Goal: Task Accomplishment & Management: Use online tool/utility

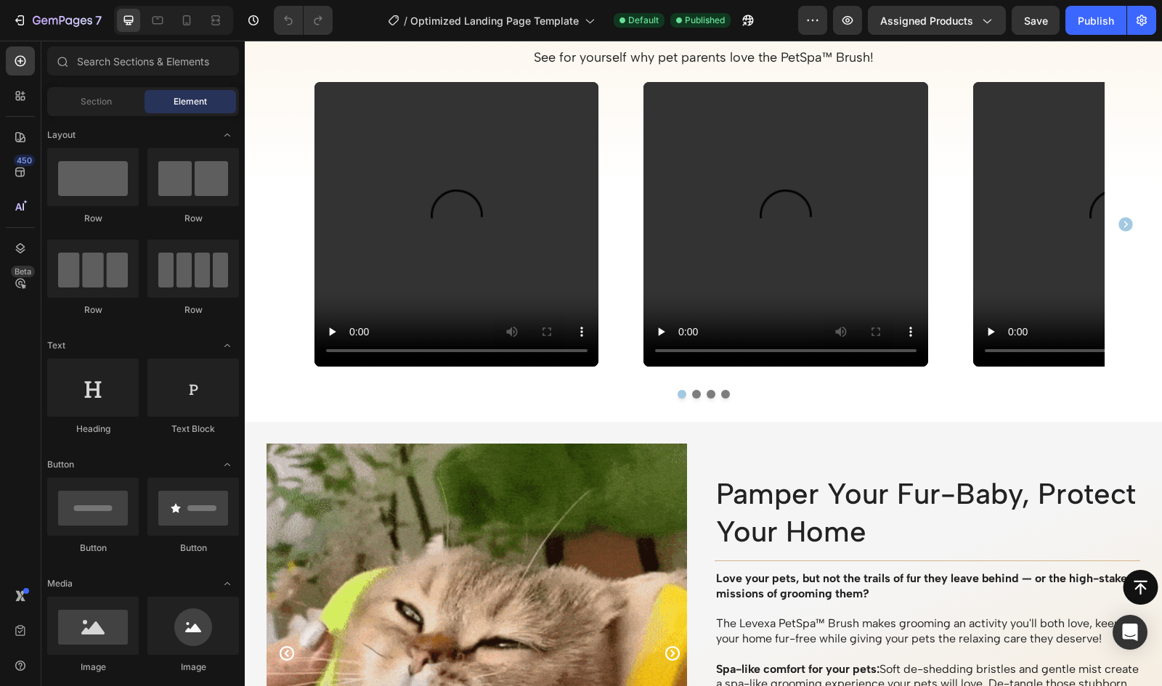
scroll to position [902, 0]
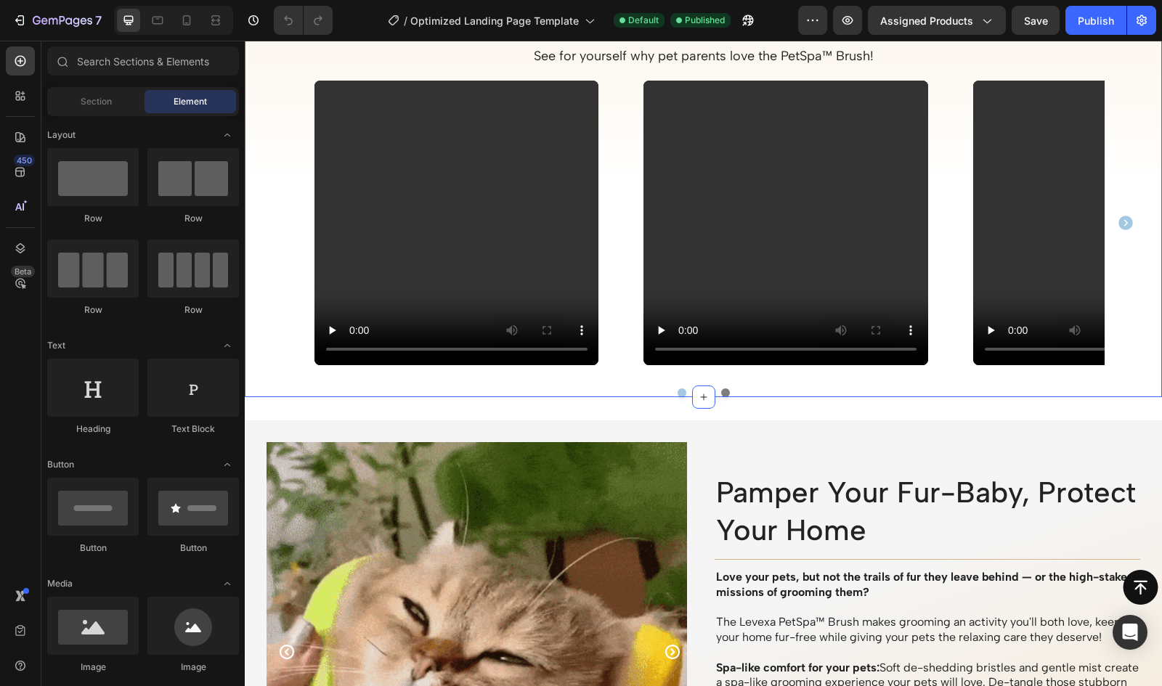
click at [1129, 224] on button "Carousel Next Arrow" at bounding box center [1125, 222] width 23 height 23
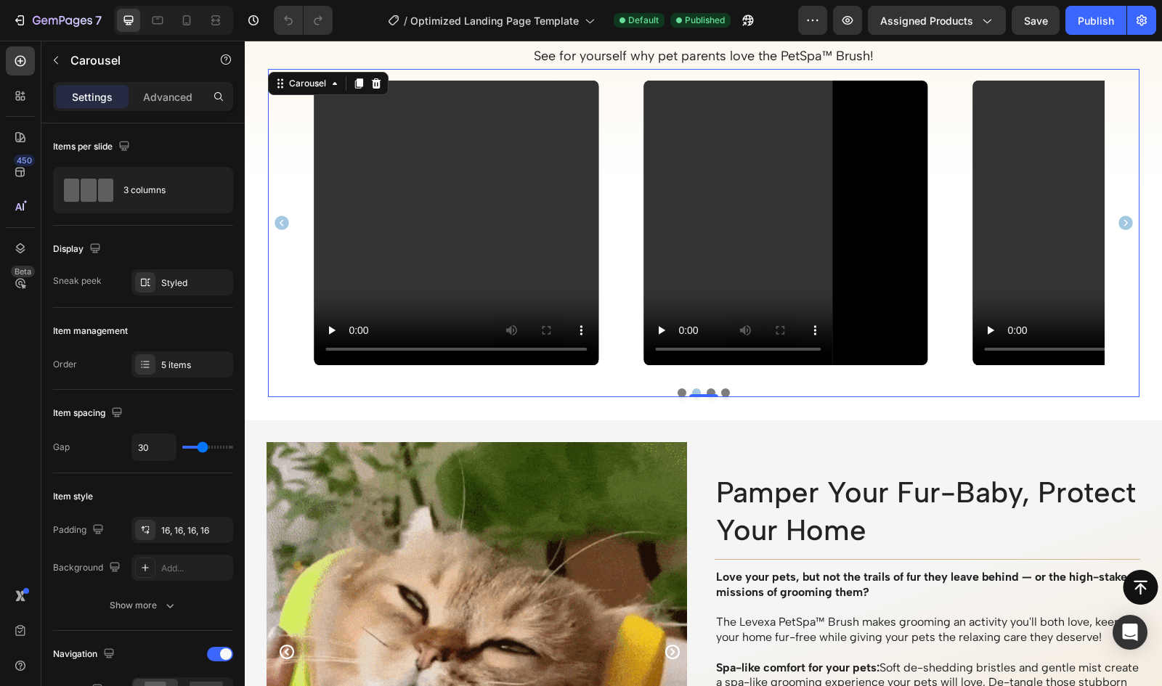
click at [1123, 226] on icon "Carousel Next Arrow" at bounding box center [1125, 223] width 15 height 15
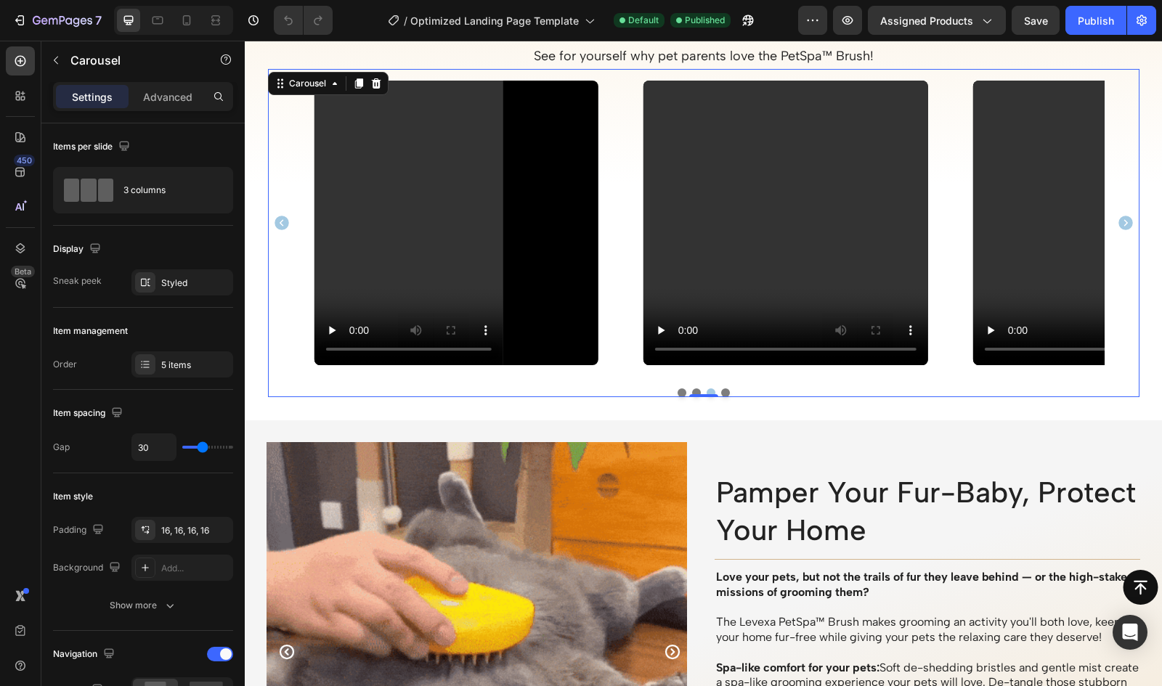
click at [1120, 224] on icon "Carousel Next Arrow" at bounding box center [1125, 222] width 17 height 17
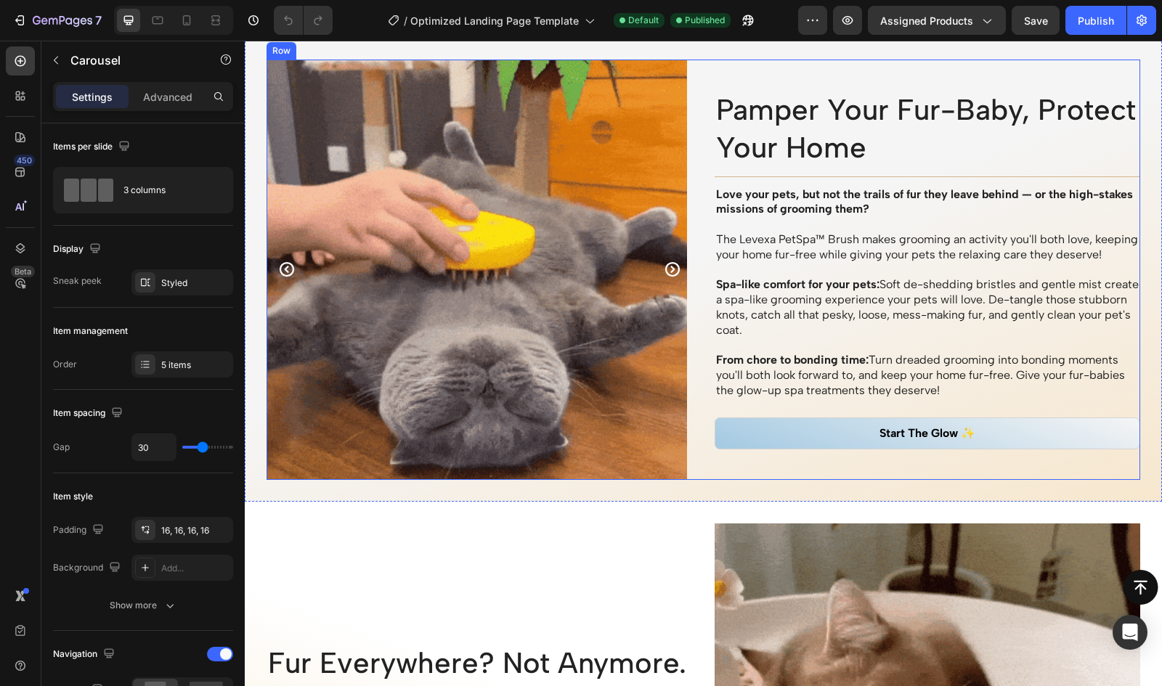
scroll to position [1287, 0]
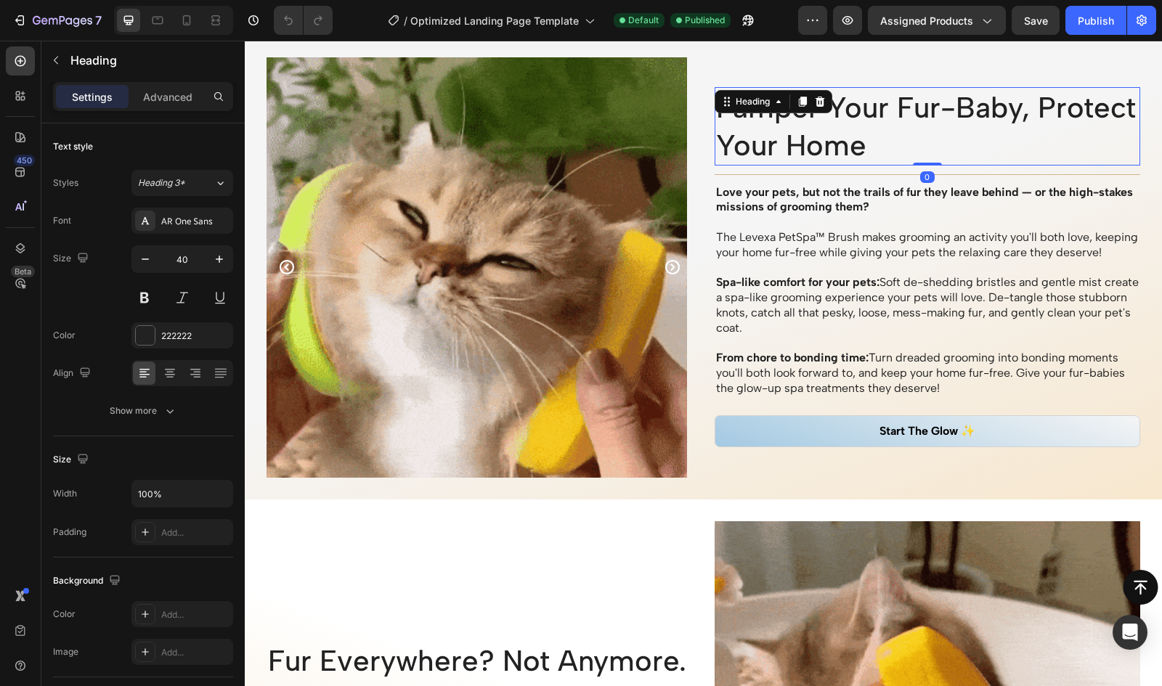
click at [1017, 98] on h2 "Pamper Your Fur-Baby, Protect Your Home" at bounding box center [927, 126] width 426 height 78
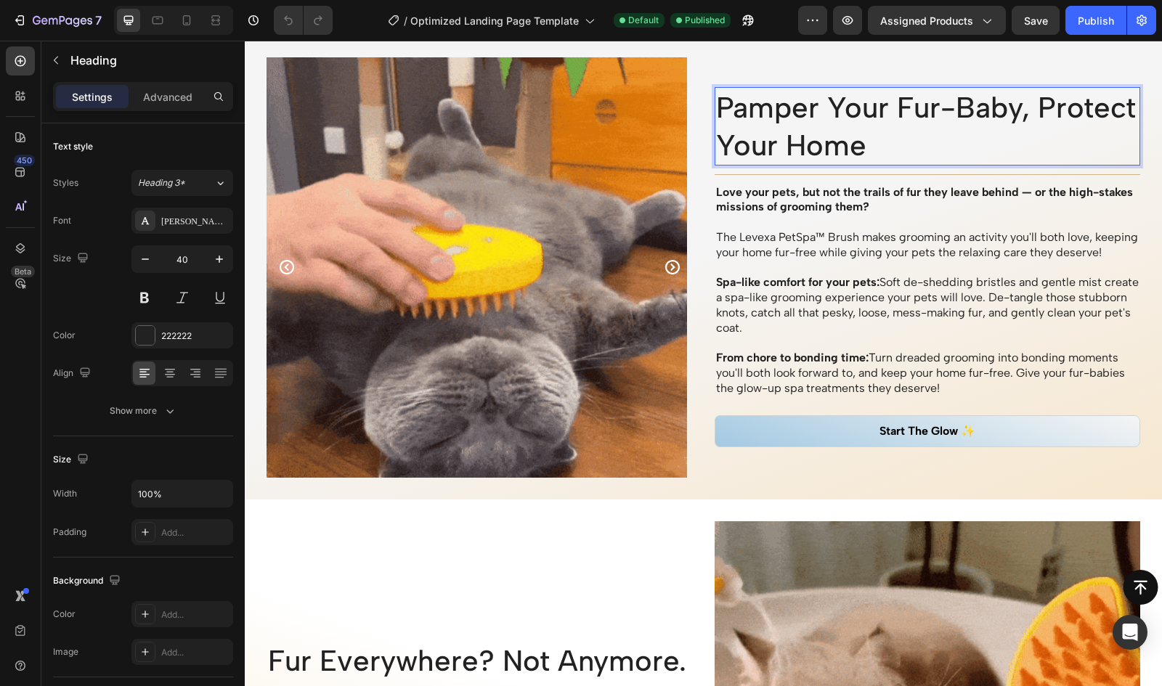
click at [1011, 101] on h2 "Pamper Your Fur-Baby, Protect Your Home" at bounding box center [927, 126] width 426 height 78
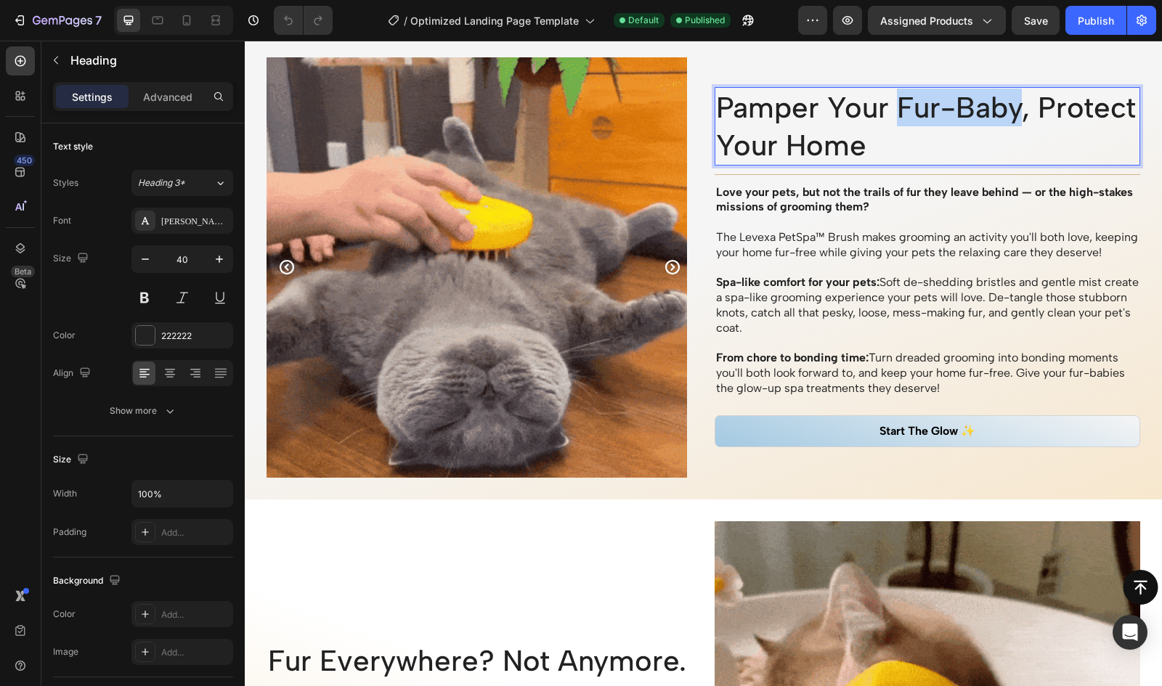
click at [894, 97] on p "Pamper Your Fur-Baby, Protect Your Home" at bounding box center [927, 127] width 423 height 76
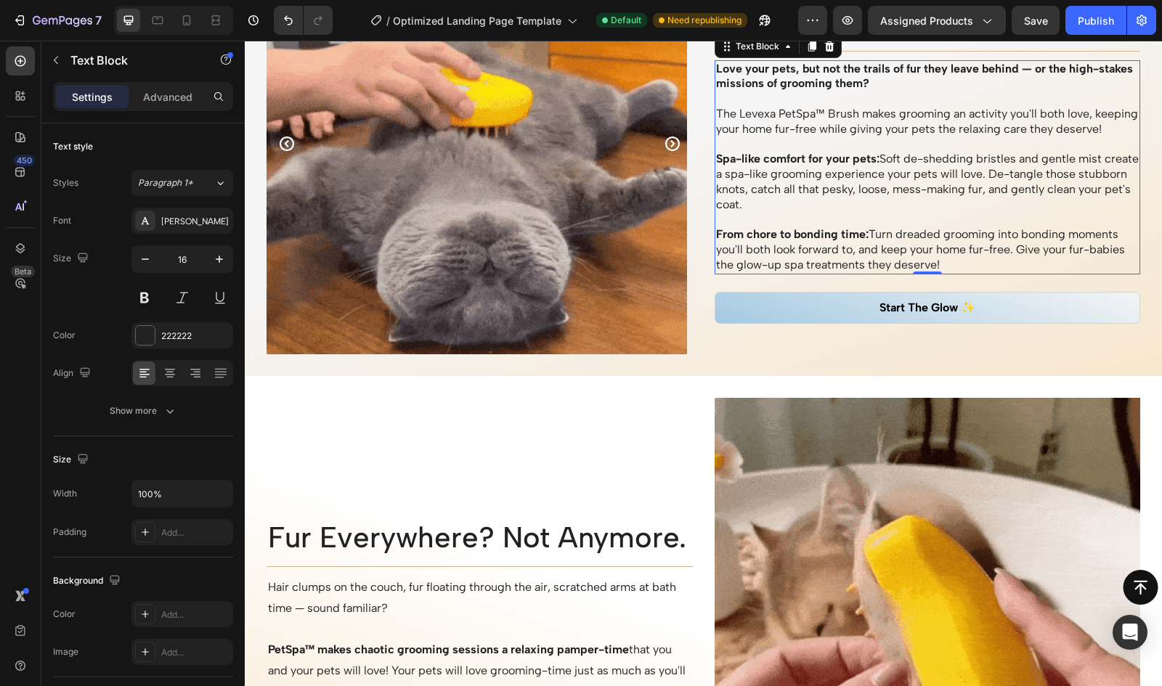
scroll to position [1413, 0]
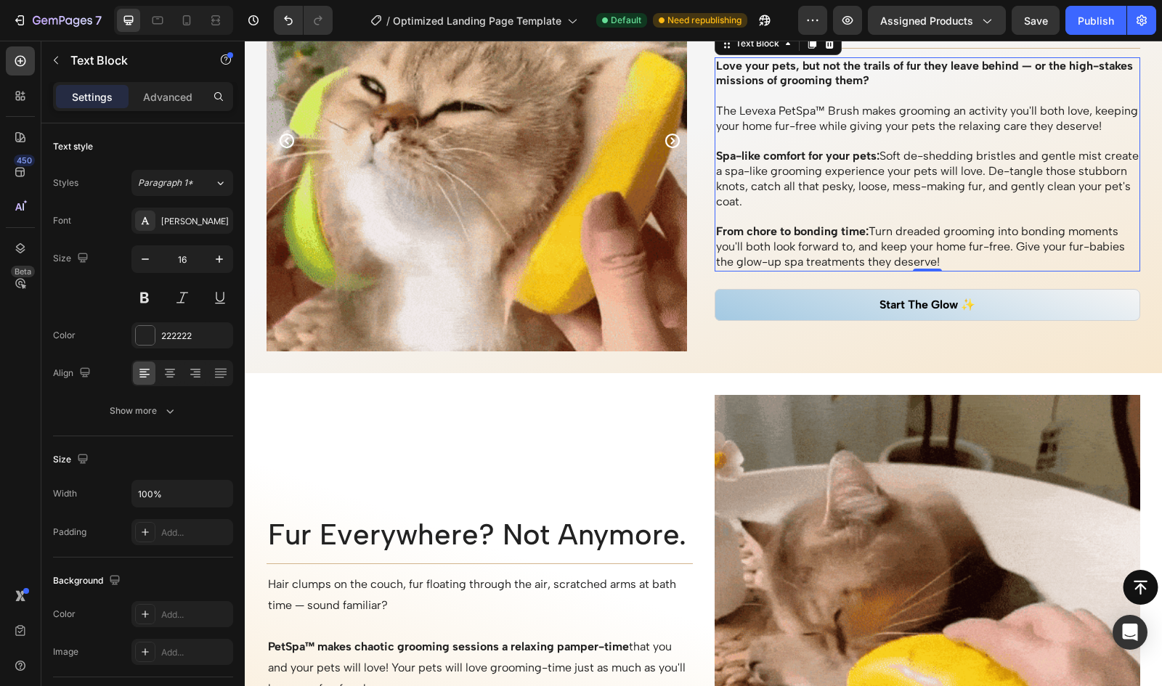
click at [857, 268] on p "From chore to bonding time: Turn dreaded grooming into bonding moments you'll b…" at bounding box center [927, 246] width 423 height 45
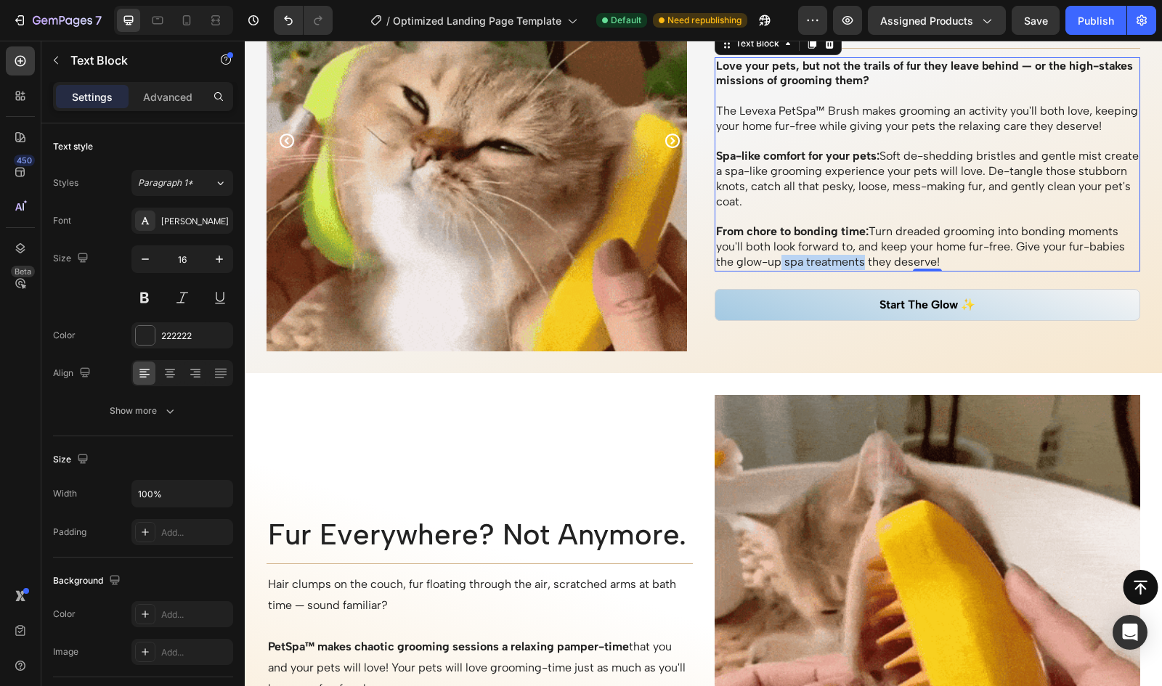
click at [776, 269] on p "From chore to bonding time: Turn dreaded grooming into bonding moments you'll b…" at bounding box center [927, 246] width 423 height 45
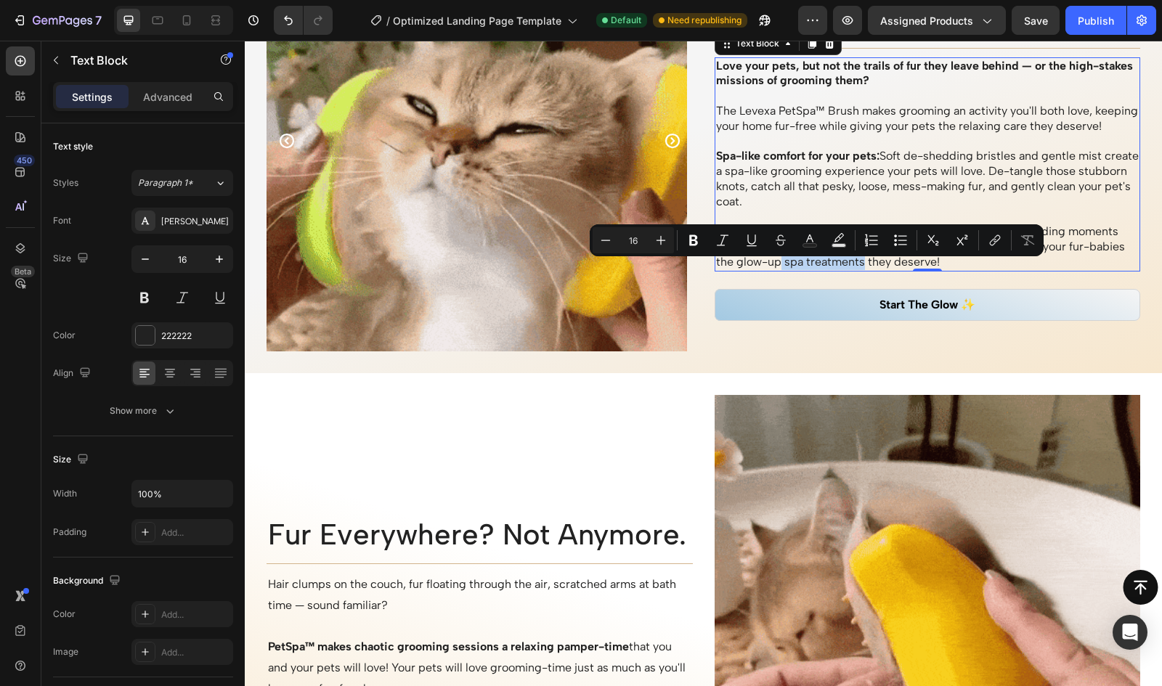
click at [779, 269] on p "From chore to bonding time: Turn dreaded grooming into bonding moments you'll b…" at bounding box center [927, 246] width 423 height 45
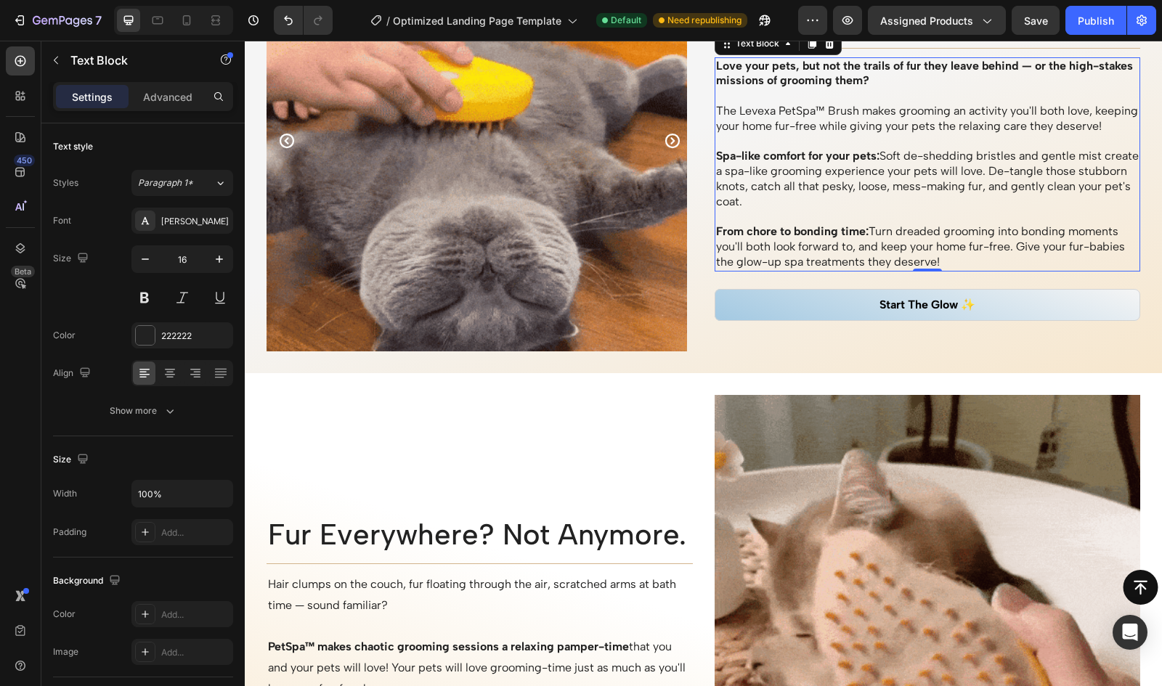
click at [770, 269] on p "From chore to bonding time: Turn dreaded grooming into bonding moments you'll b…" at bounding box center [927, 246] width 423 height 45
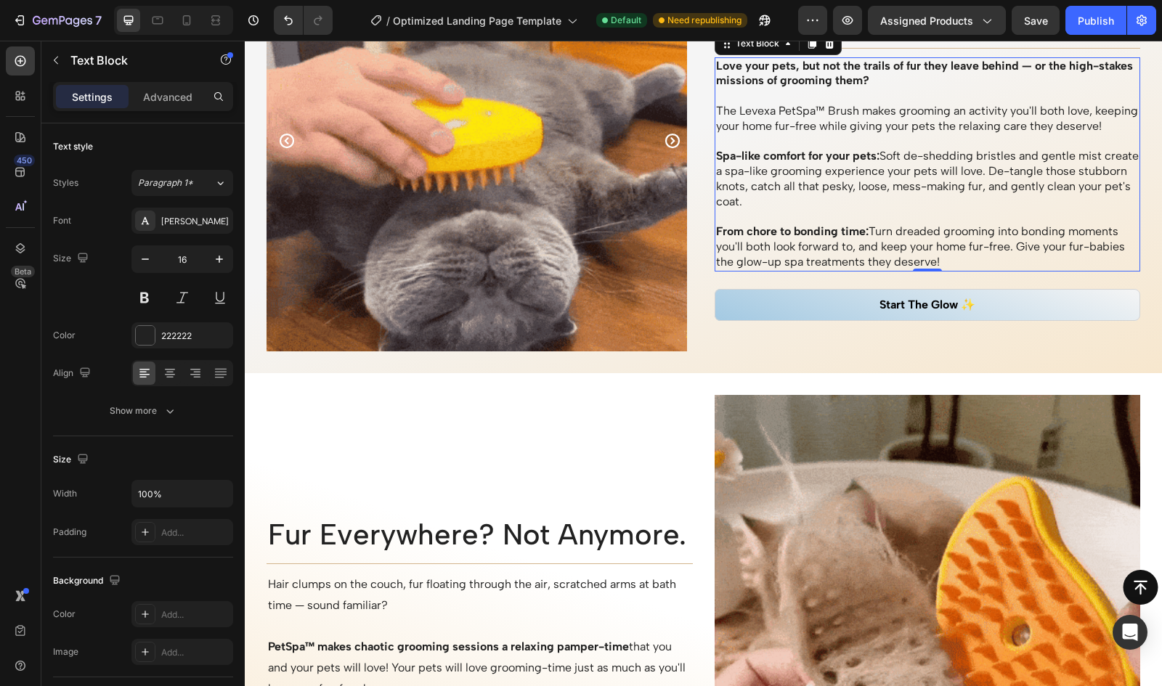
click at [775, 269] on p "From chore to bonding time: Turn dreaded grooming into bonding moments you'll b…" at bounding box center [927, 246] width 423 height 45
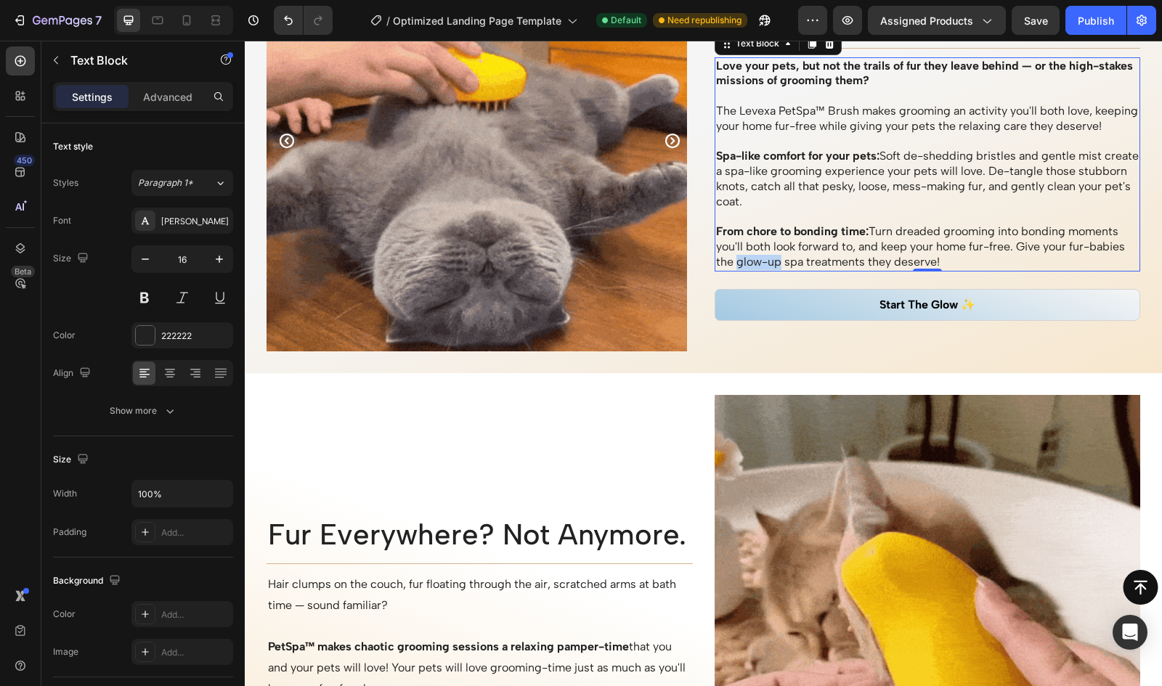
click at [730, 269] on p "From chore to bonding time: Turn dreaded grooming into bonding moments you'll b…" at bounding box center [927, 246] width 423 height 45
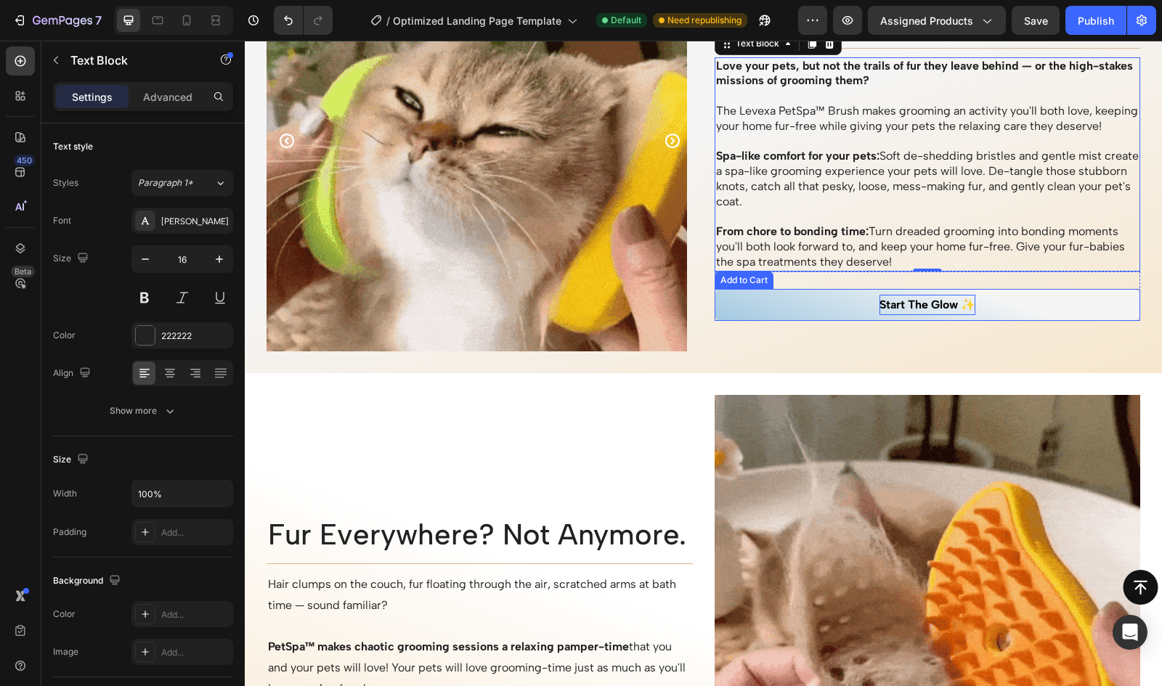
click at [929, 316] on div "Start The Glow ✨" at bounding box center [927, 305] width 96 height 21
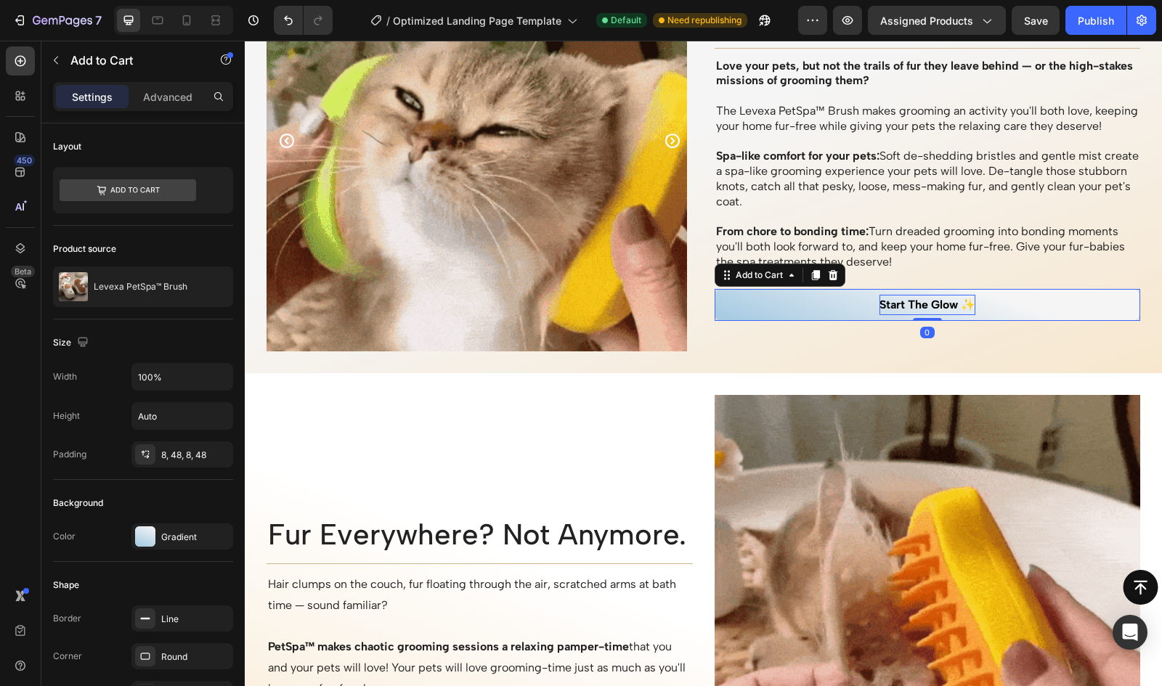
click at [900, 316] on div "Start The Glow ✨" at bounding box center [927, 305] width 96 height 21
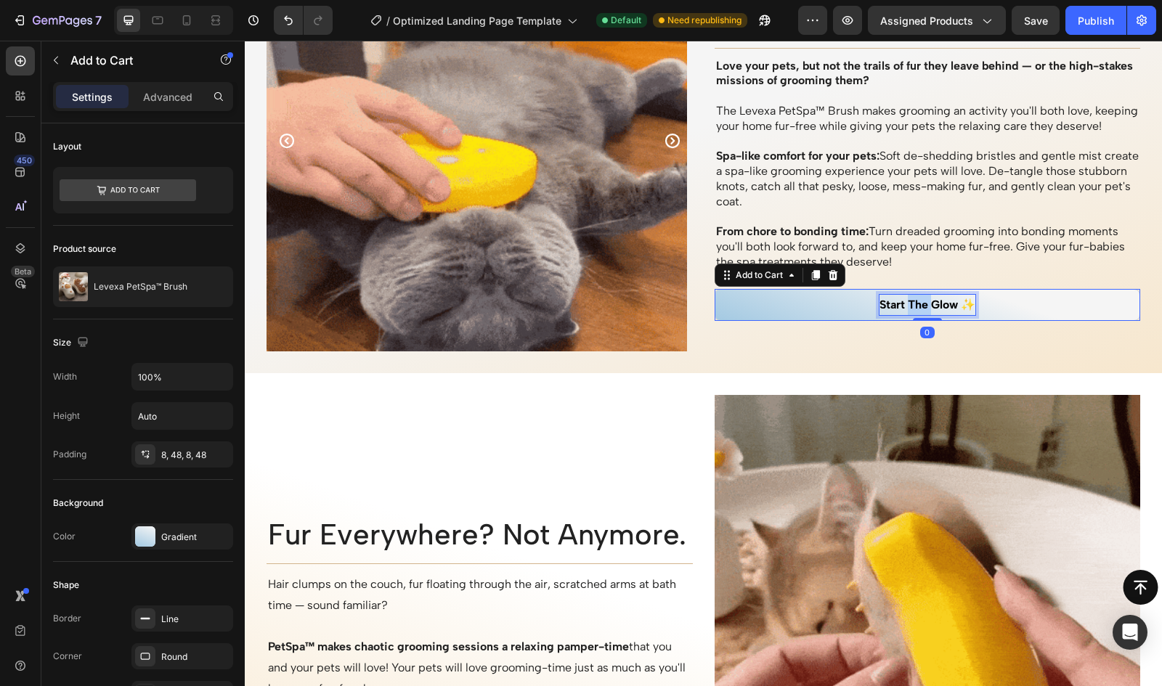
click at [900, 316] on p "Start The Glow ✨" at bounding box center [927, 305] width 96 height 21
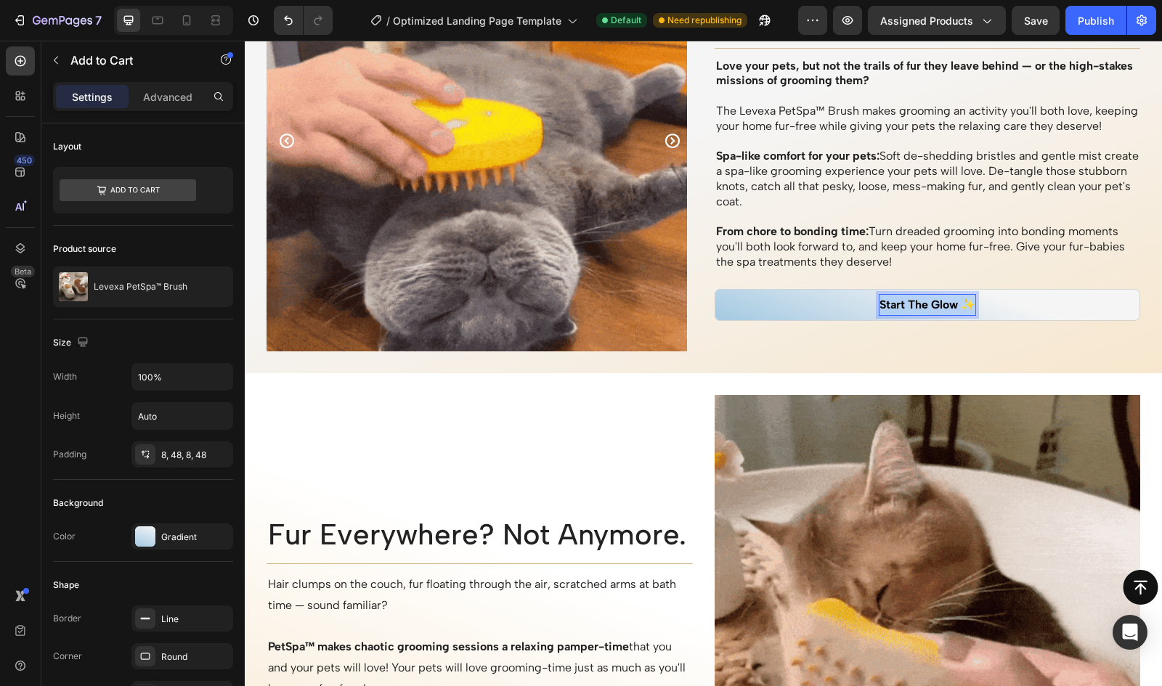
click at [900, 316] on p "Start The Glow ✨" at bounding box center [927, 305] width 96 height 21
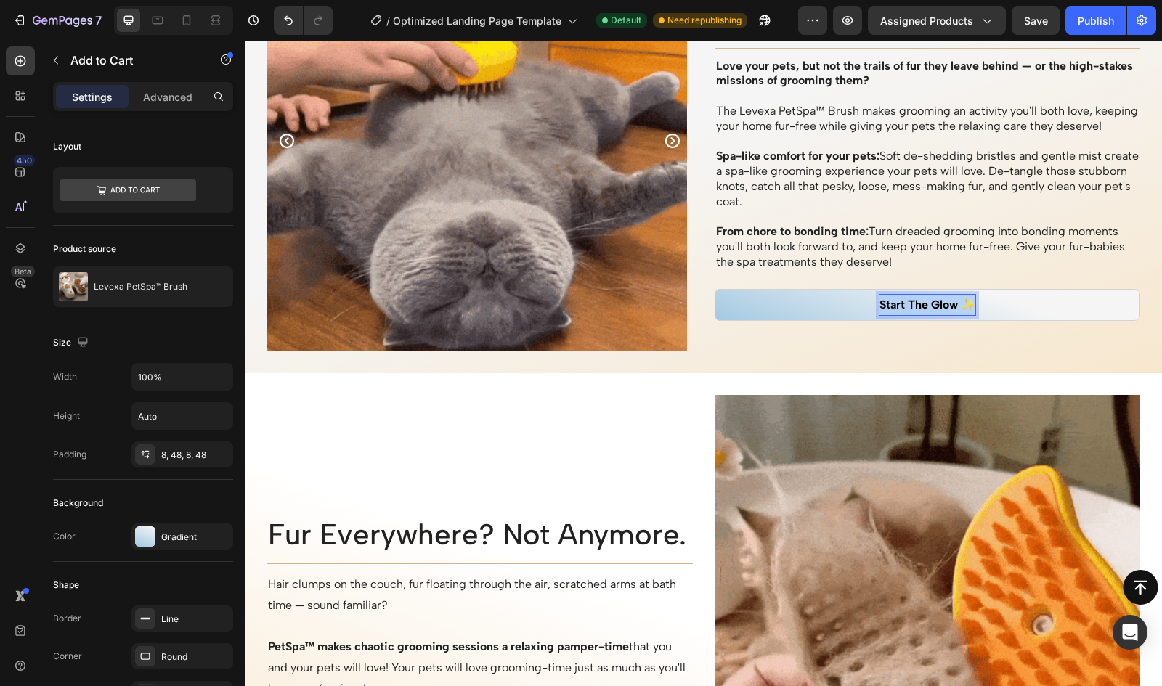
click at [944, 316] on p "Start The Glow ✨" at bounding box center [927, 305] width 96 height 21
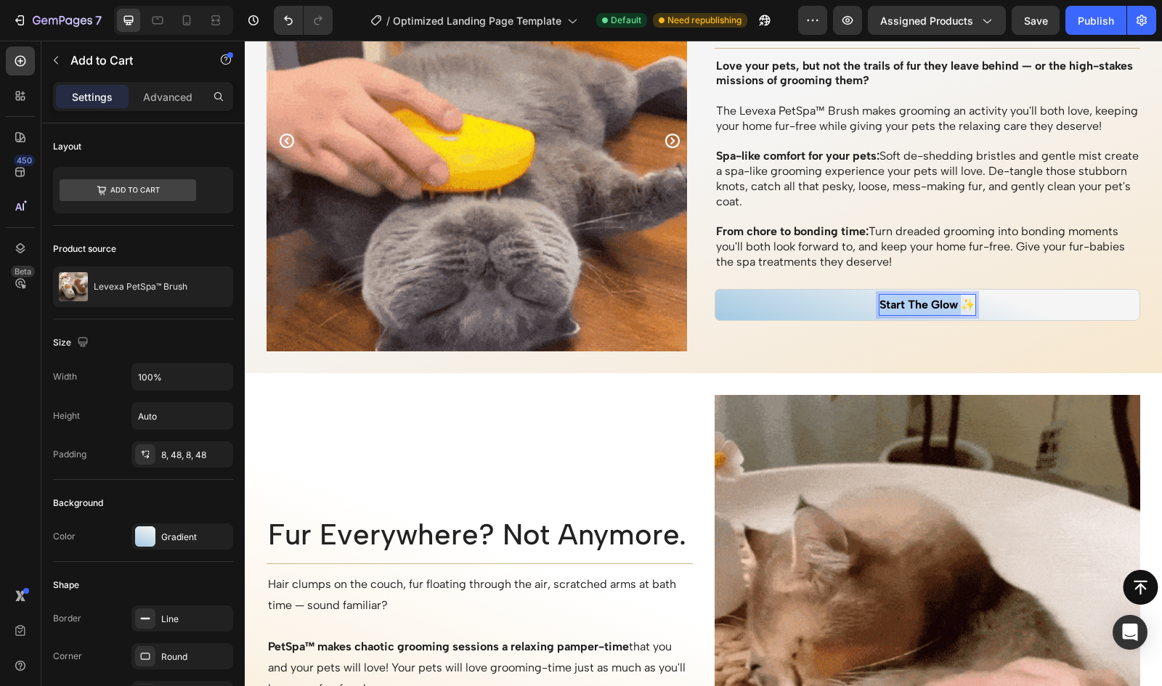
drag, startPoint x: 951, startPoint y: 311, endPoint x: 839, endPoint y: 314, distance: 111.9
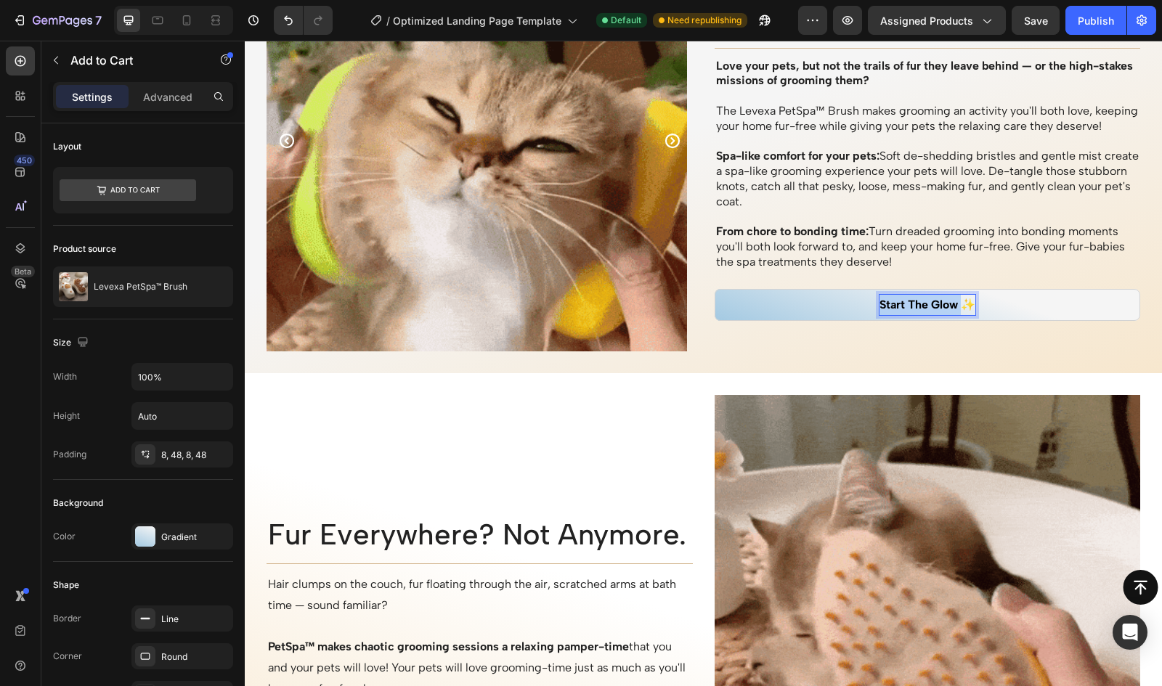
click at [839, 314] on button "Start The Glow ✨" at bounding box center [927, 305] width 426 height 33
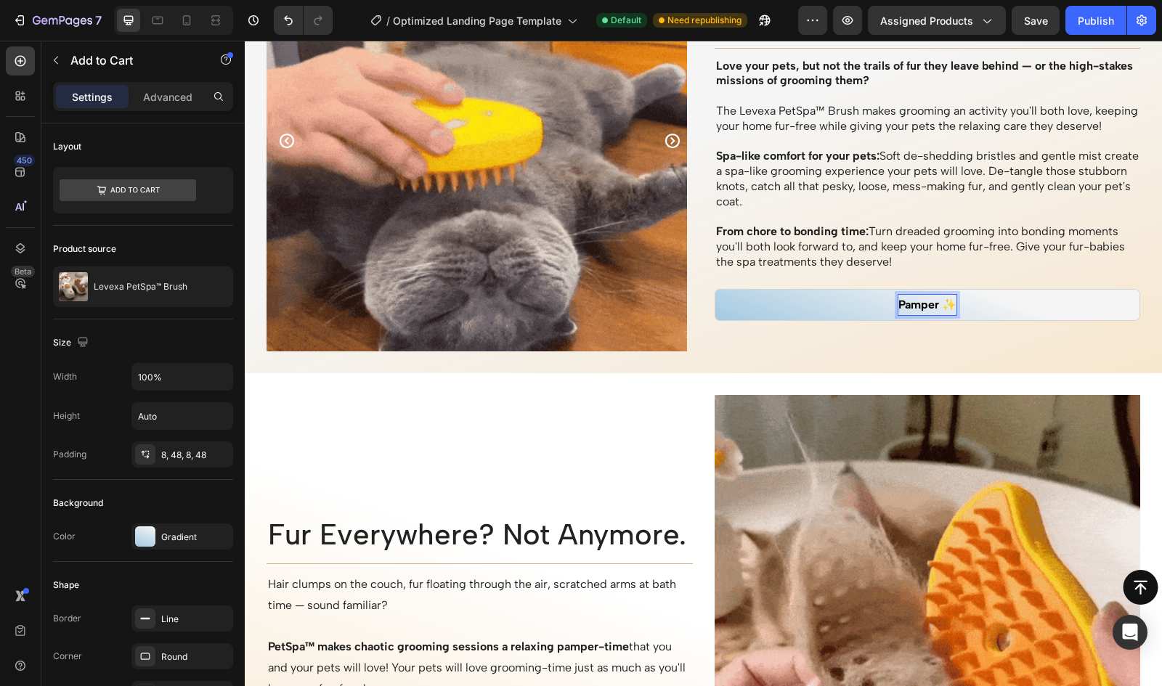
click at [714, 289] on button "Pamper ✨" at bounding box center [927, 305] width 426 height 33
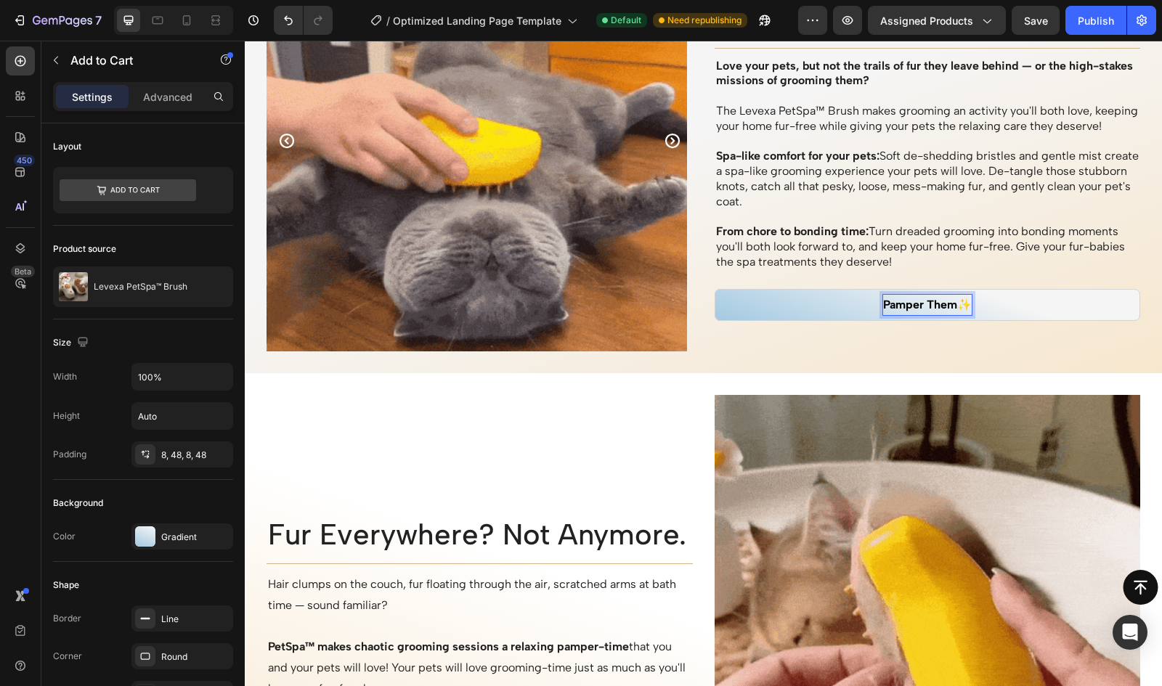
click at [714, 289] on button "Pamper Them✨" at bounding box center [927, 305] width 426 height 33
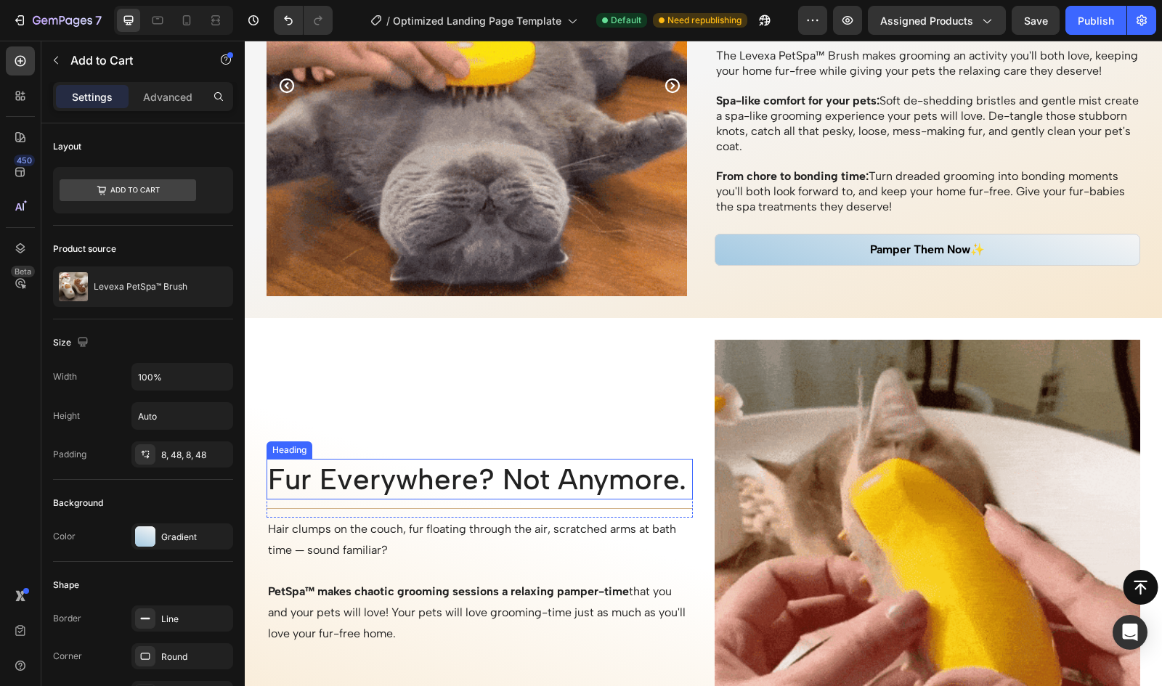
scroll to position [1472, 0]
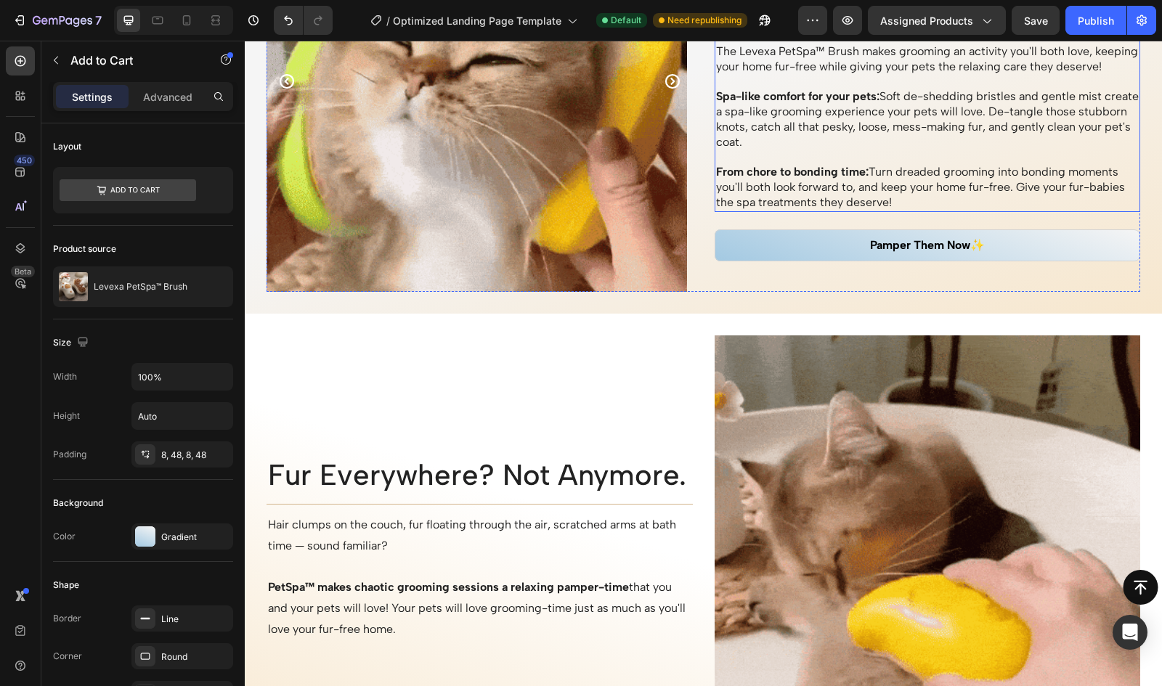
click at [1115, 195] on p "From chore to bonding time: Turn dreaded grooming into bonding moments you'll b…" at bounding box center [927, 187] width 423 height 45
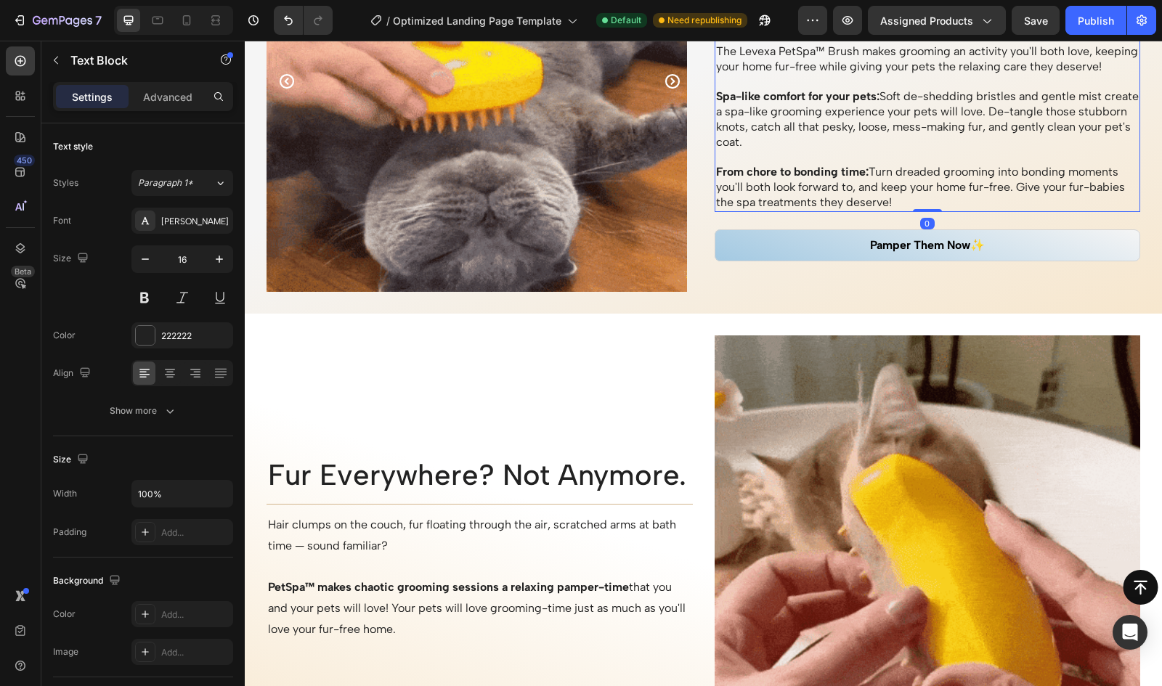
click at [1122, 195] on p "From chore to bonding time: Turn dreaded grooming into bonding moments you'll b…" at bounding box center [927, 187] width 423 height 45
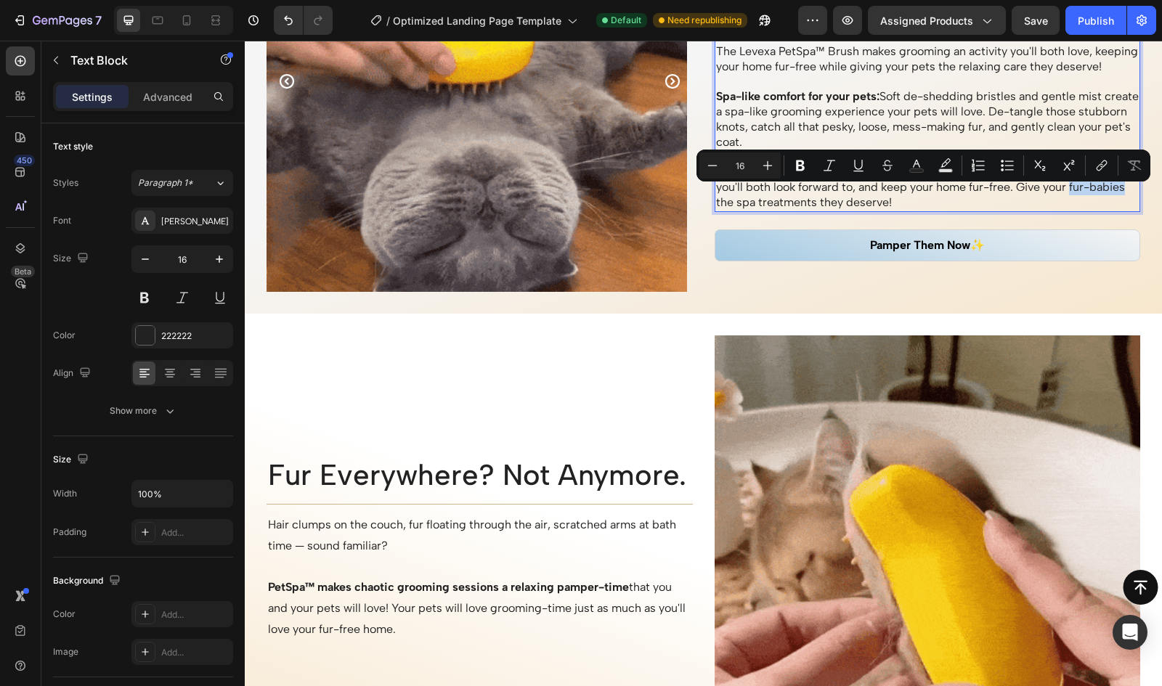
drag, startPoint x: 1122, startPoint y: 195, endPoint x: 1068, endPoint y: 197, distance: 53.8
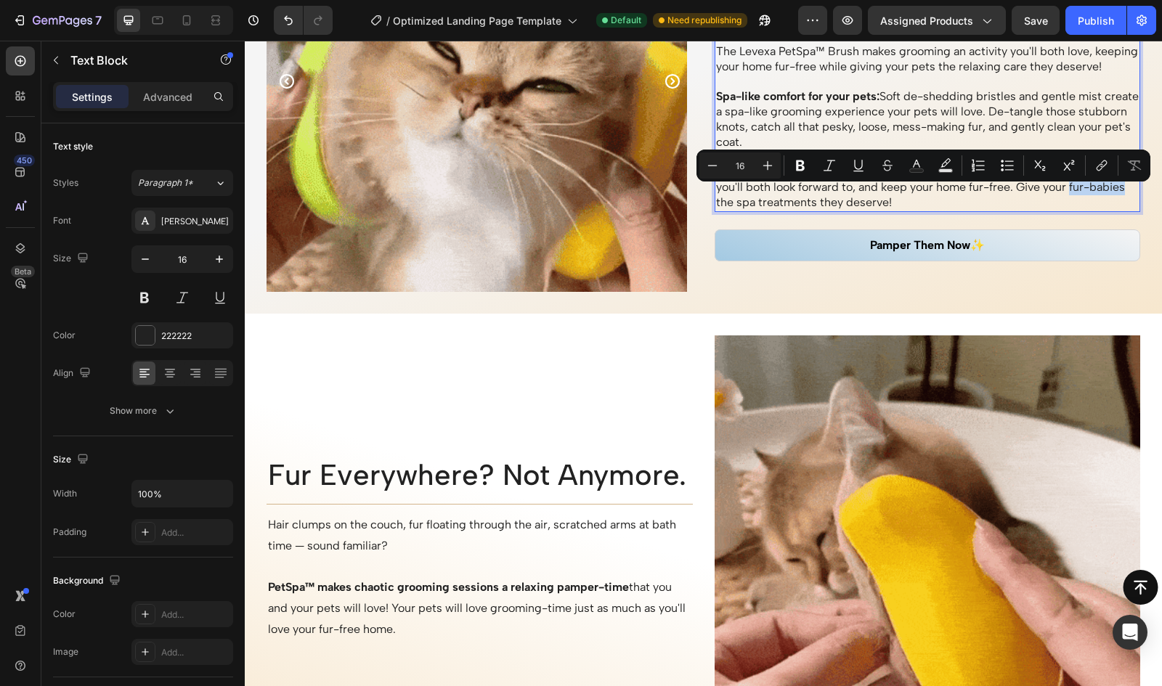
click at [1068, 197] on p "From chore to bonding time: Turn dreaded grooming into bonding moments you'll b…" at bounding box center [927, 187] width 423 height 45
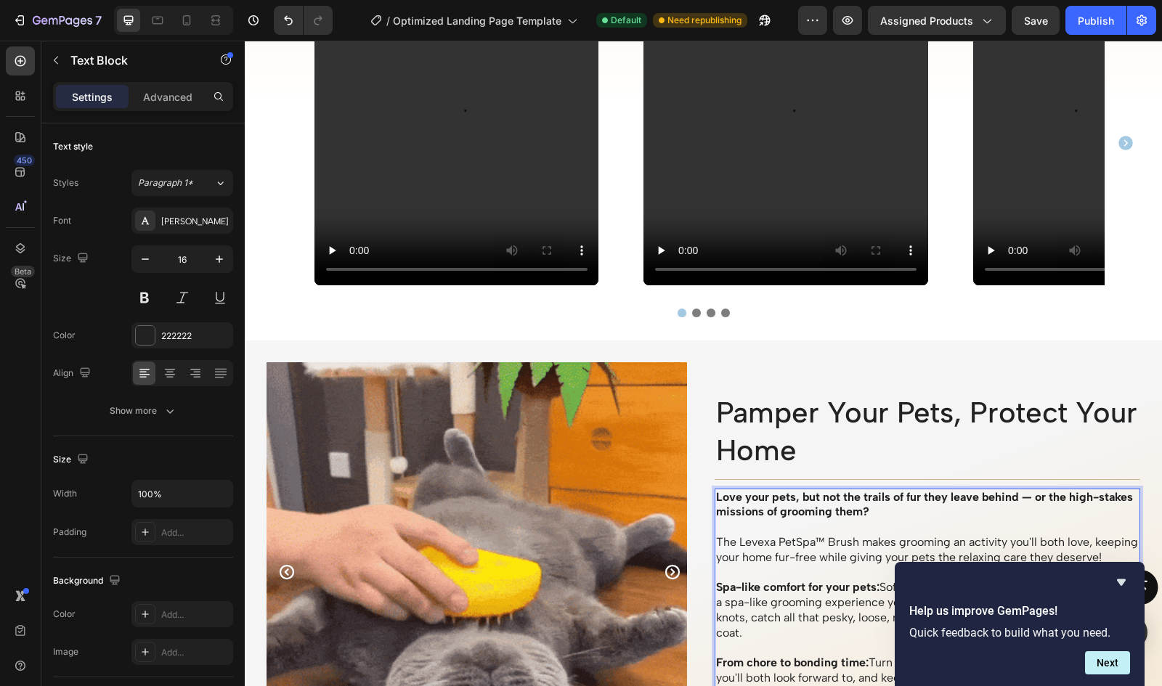
scroll to position [979, 0]
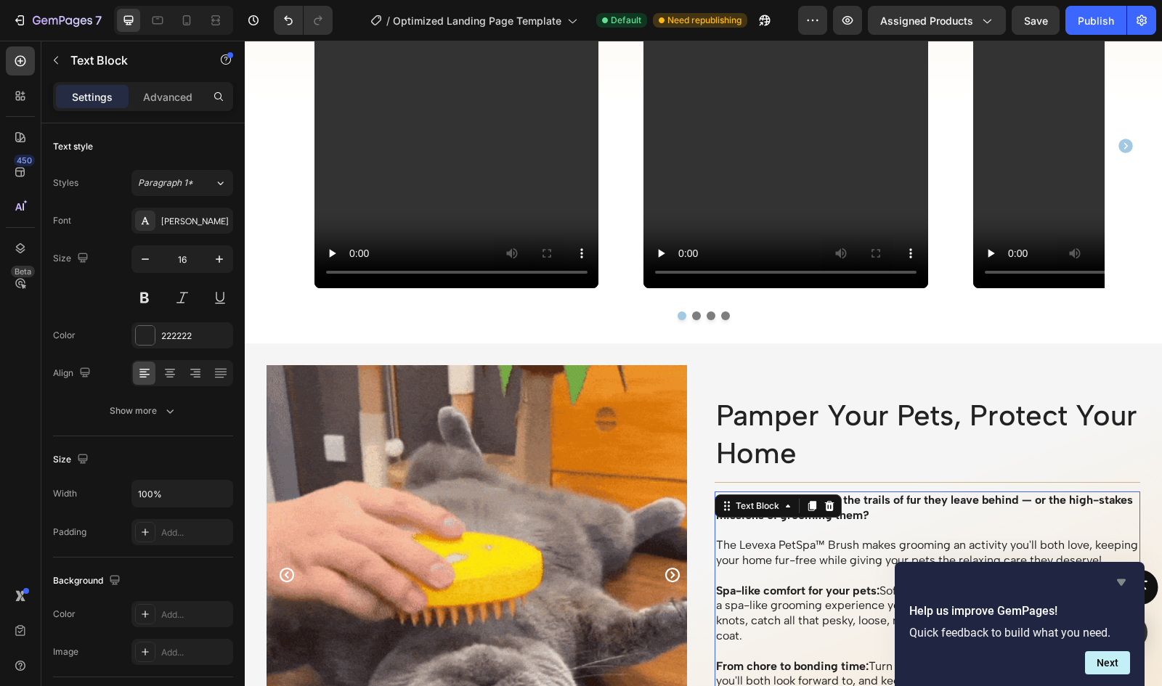
click at [1121, 582] on icon "Hide survey" at bounding box center [1121, 582] width 9 height 7
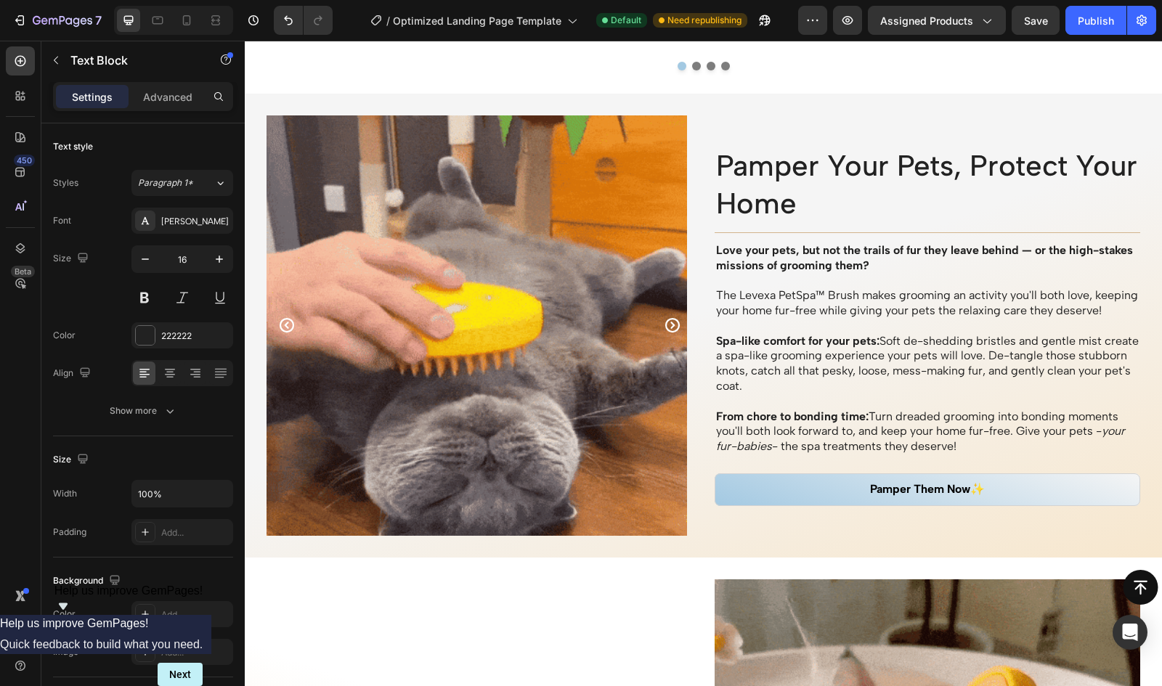
scroll to position [1230, 0]
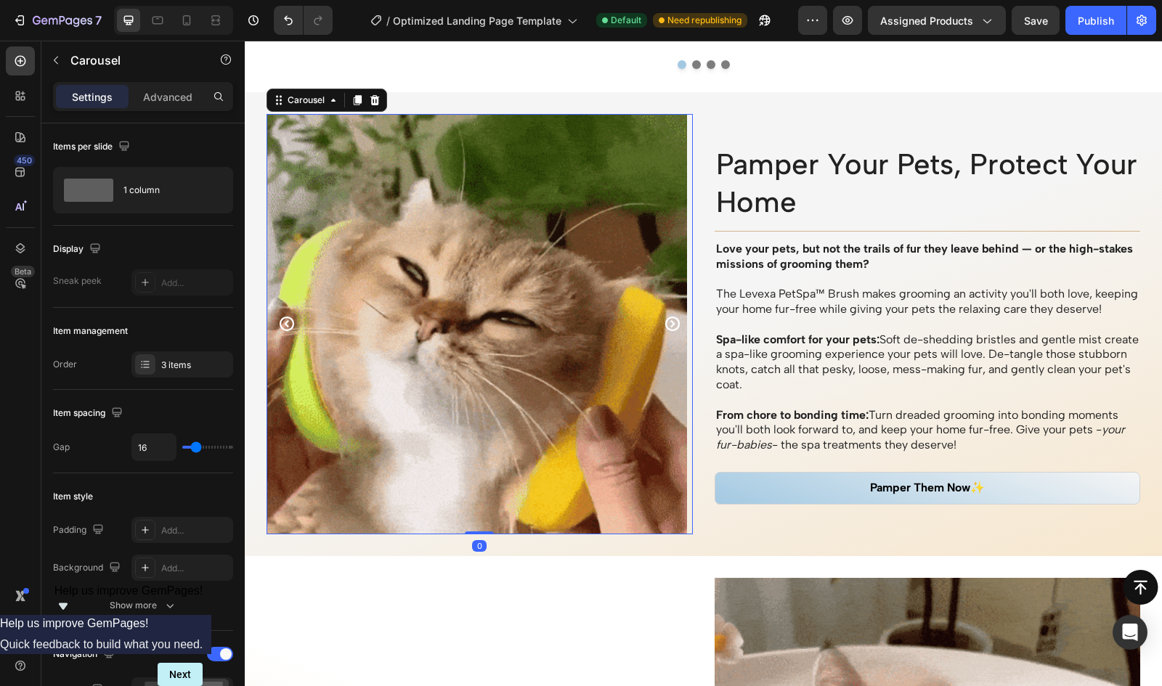
click at [667, 323] on icon "Carousel Next Arrow" at bounding box center [671, 324] width 15 height 15
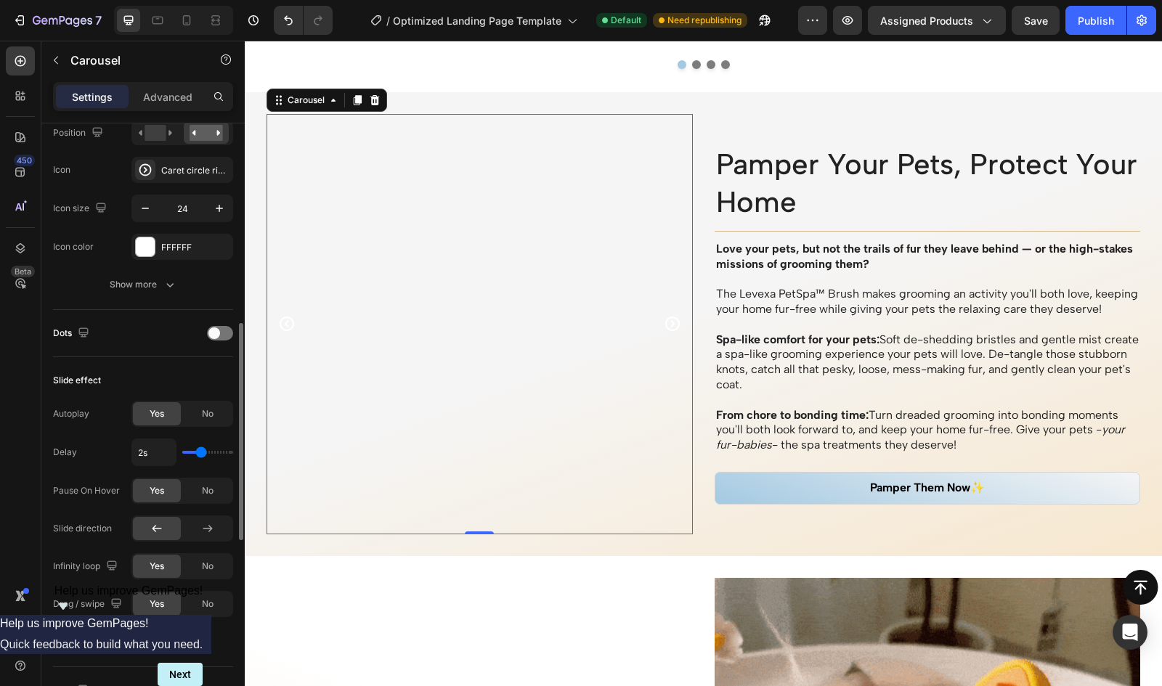
scroll to position [558, 0]
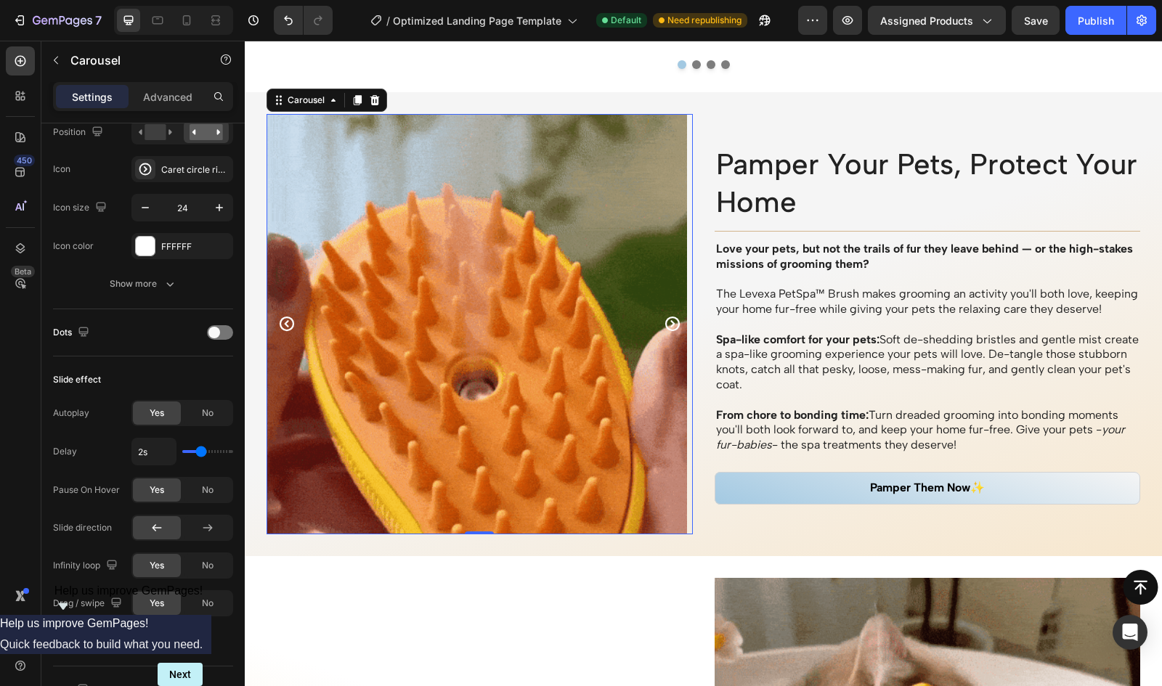
click at [667, 323] on icon "Carousel Next Arrow" at bounding box center [671, 324] width 15 height 15
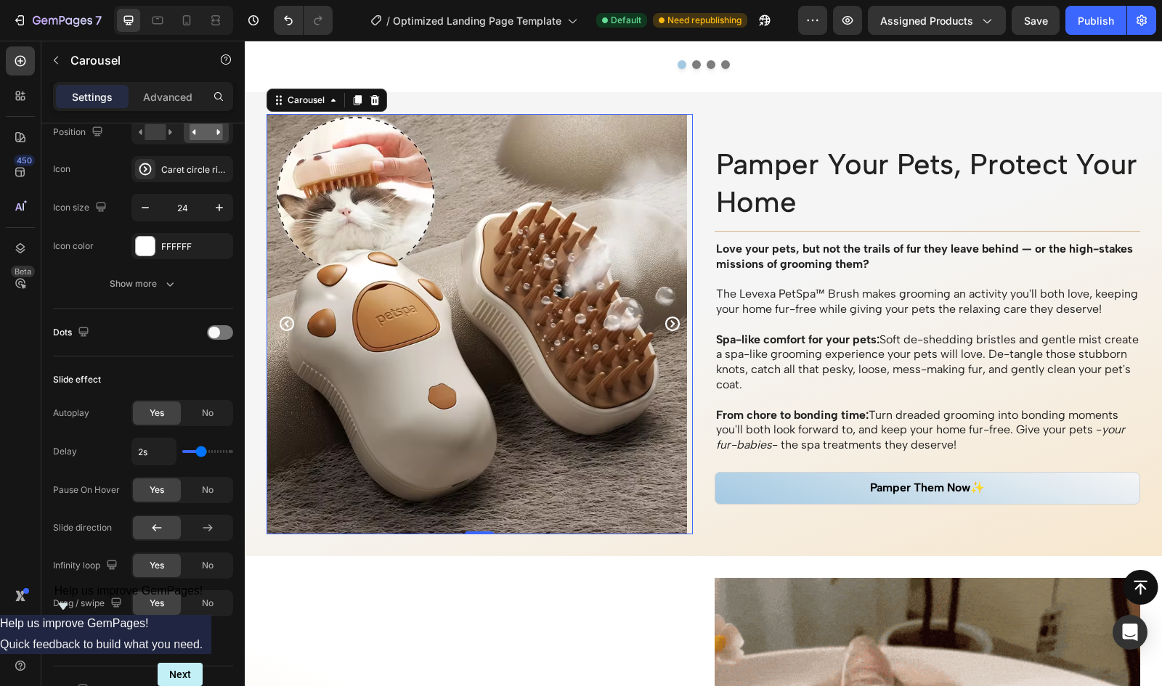
click at [667, 323] on icon "Carousel Next Arrow" at bounding box center [671, 324] width 15 height 15
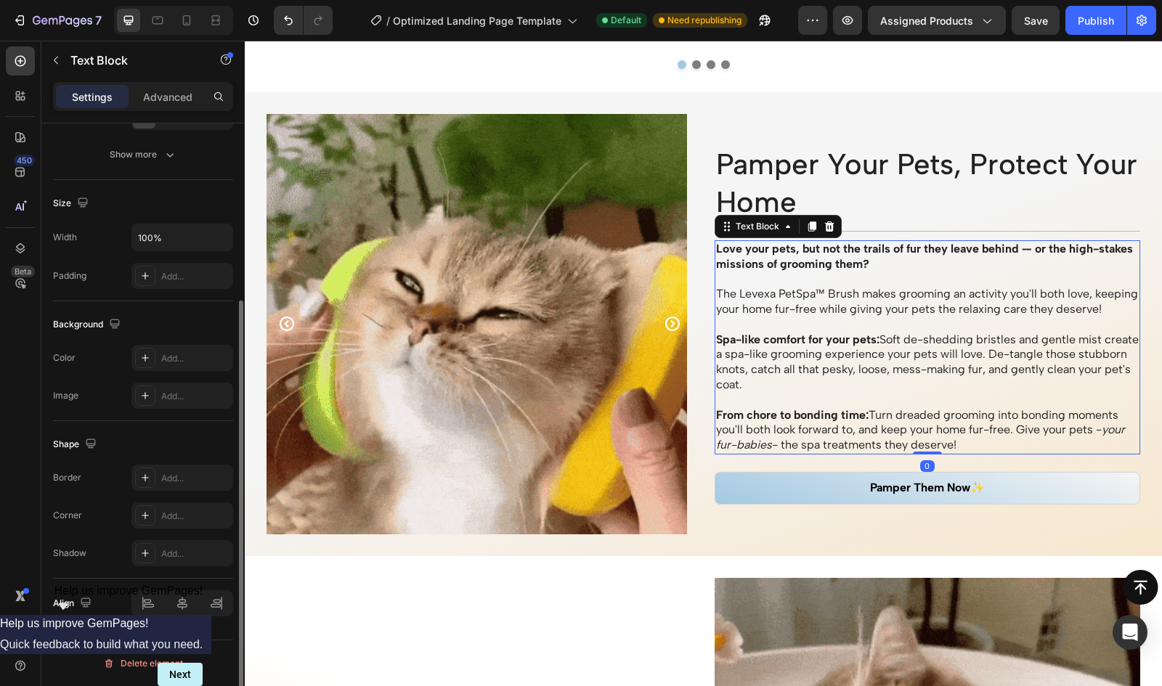
scroll to position [0, 0]
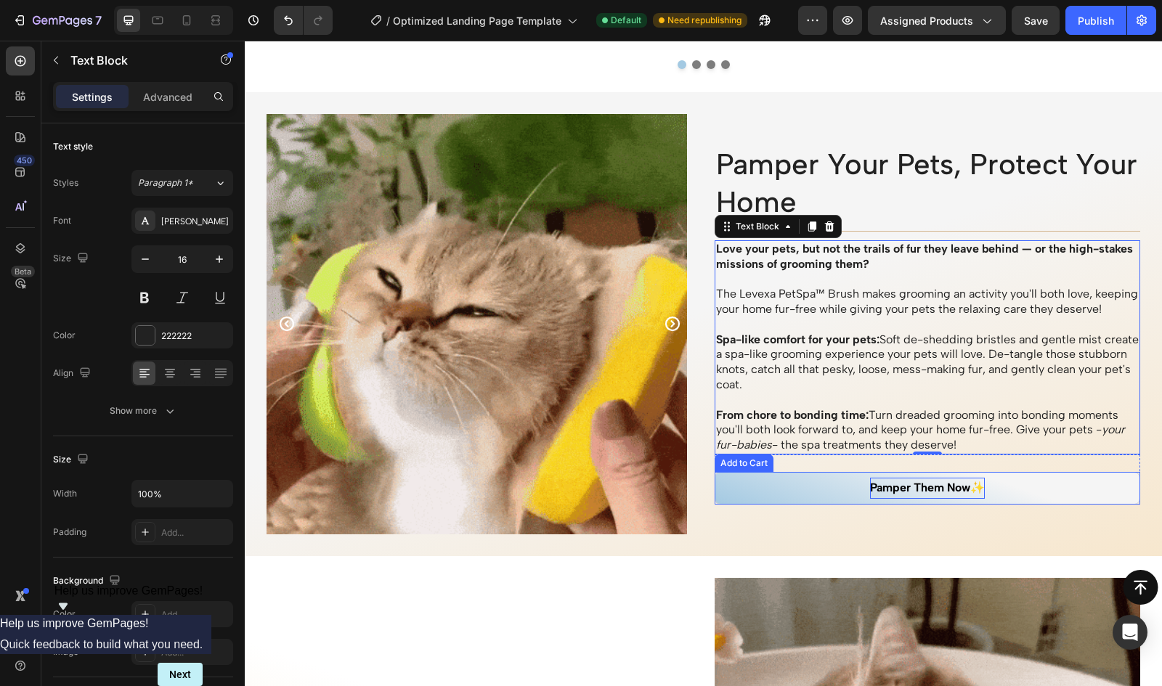
click at [963, 490] on div "Pamper Them Now✨" at bounding box center [927, 488] width 115 height 21
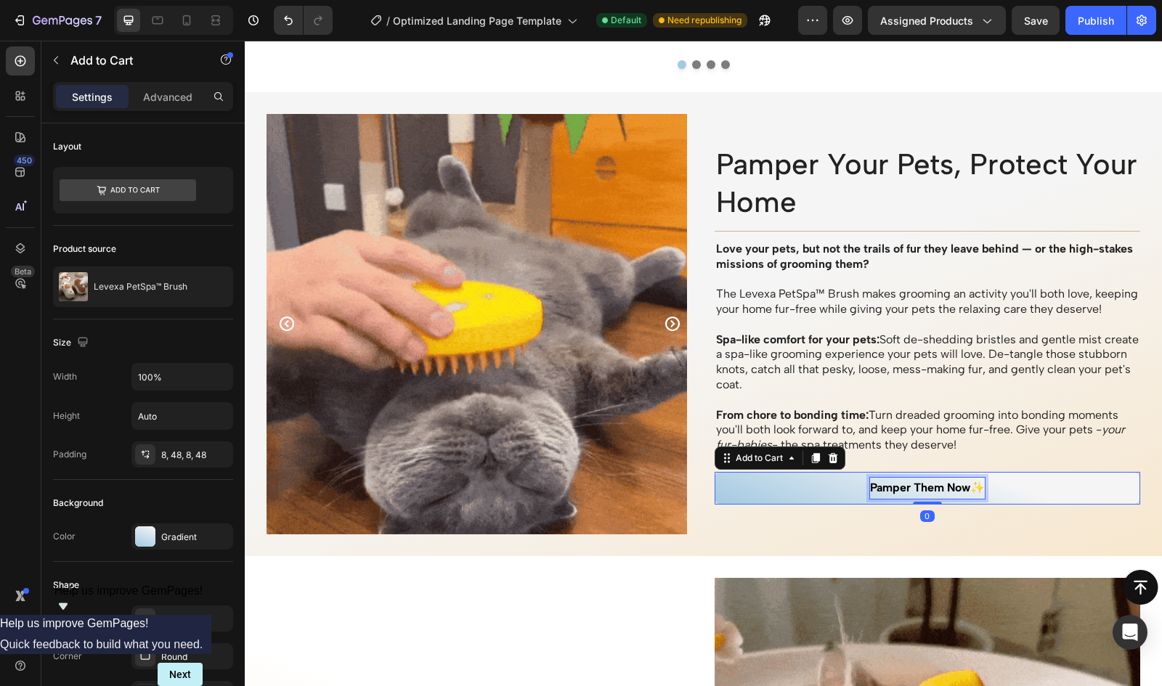
click at [963, 493] on div "Pamper Them Now✨" at bounding box center [927, 488] width 115 height 21
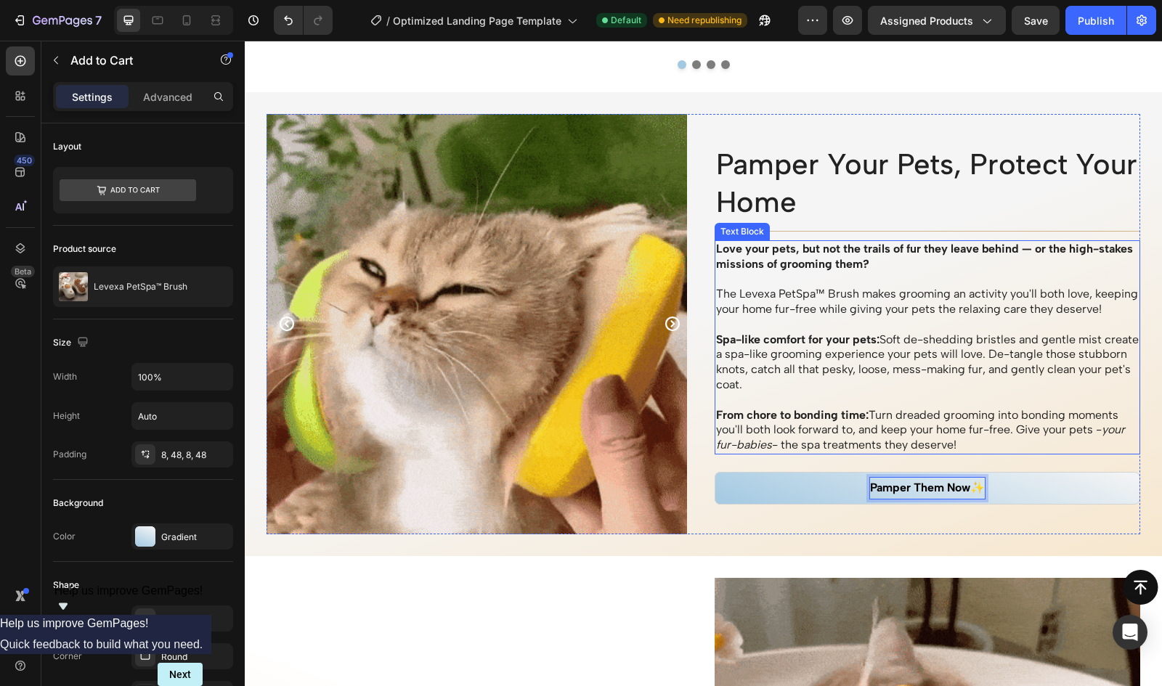
click at [714, 472] on button "Pamper Them Now✨" at bounding box center [927, 488] width 426 height 33
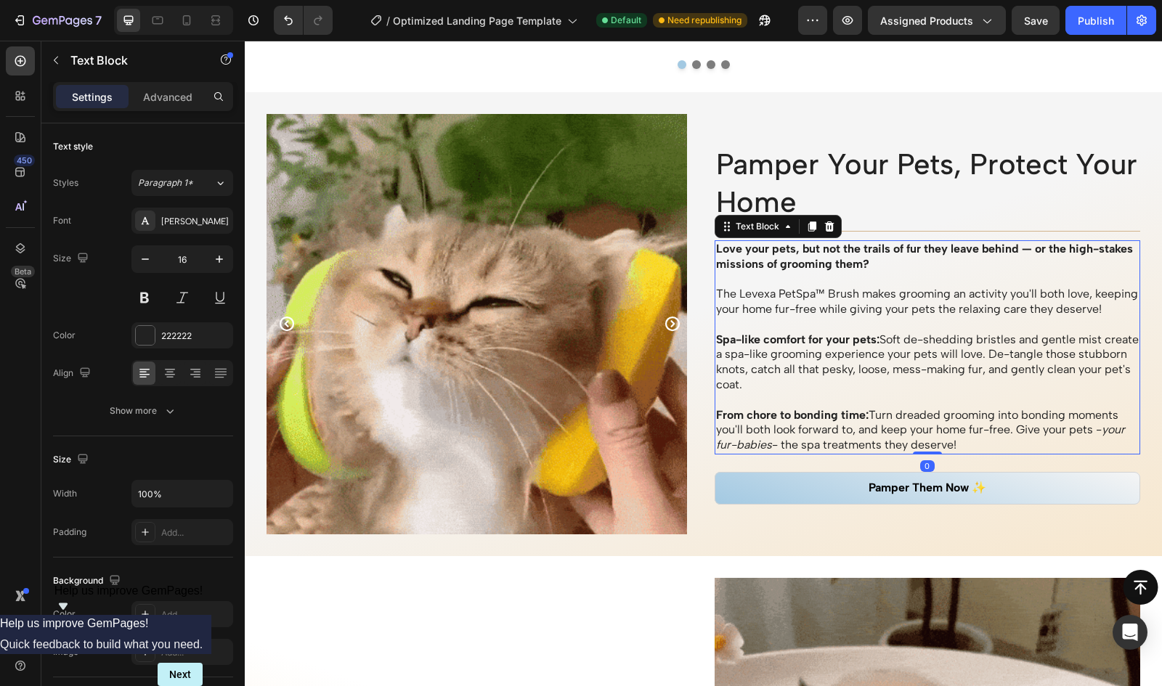
click at [933, 416] on p "From chore to bonding time: Turn dreaded grooming into bonding moments you'll b…" at bounding box center [927, 430] width 423 height 45
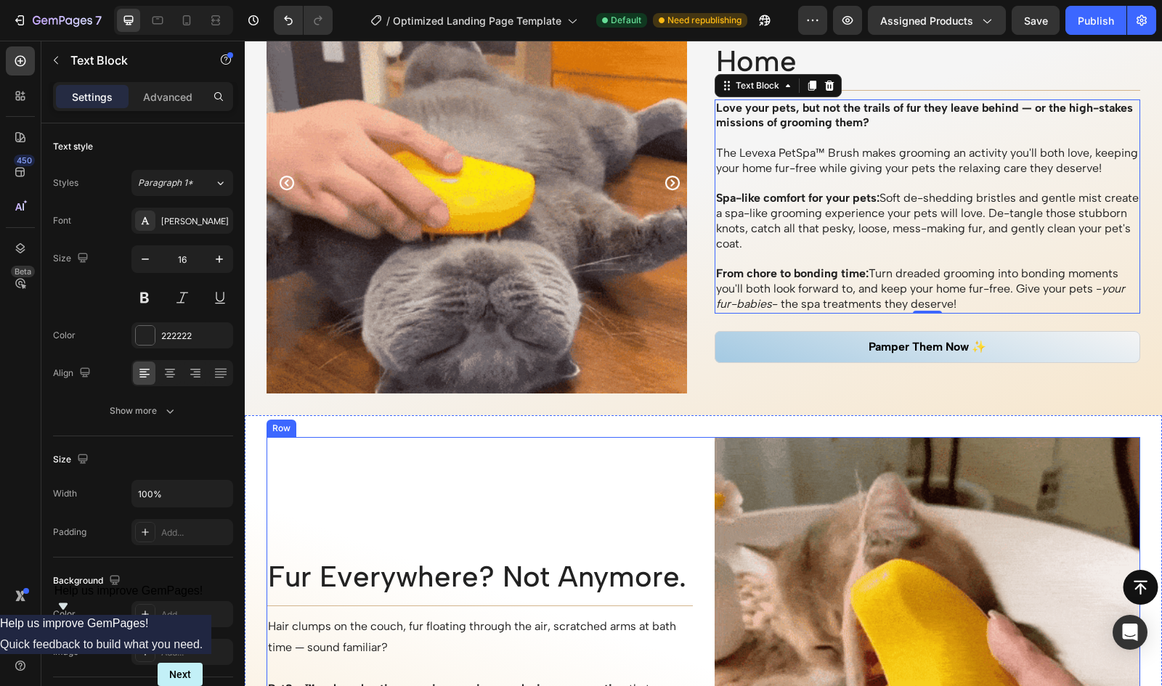
scroll to position [1368, 0]
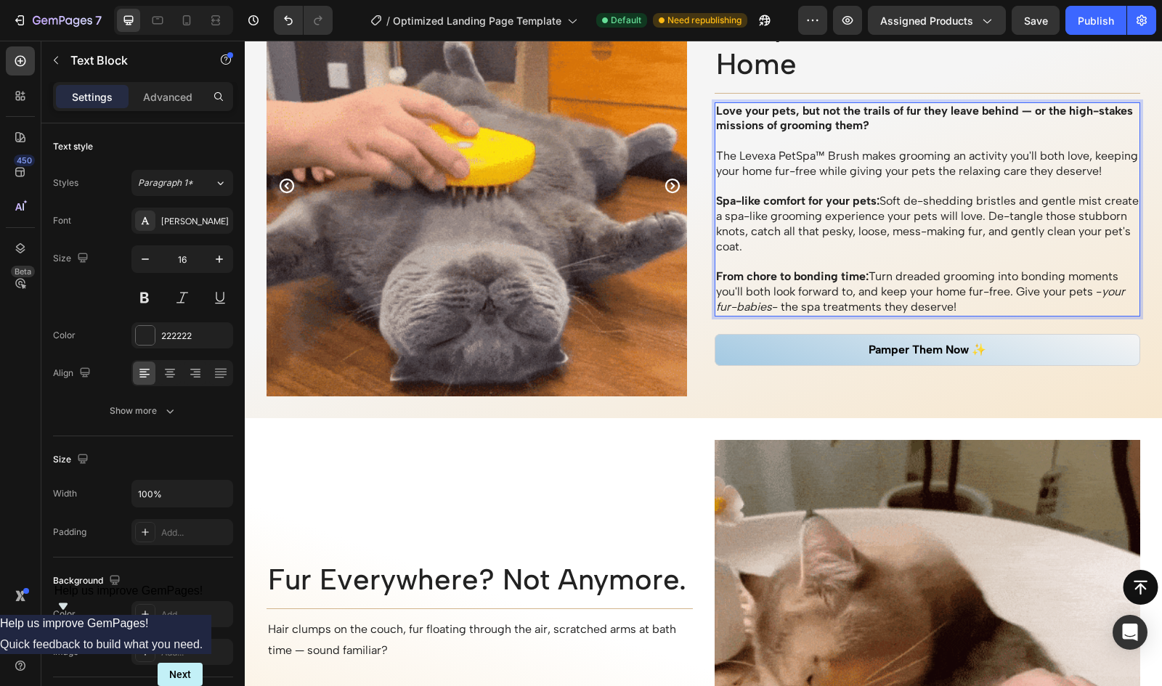
click at [1065, 296] on p "From chore to bonding time: Turn dreaded grooming into bonding moments you'll b…" at bounding box center [927, 291] width 423 height 45
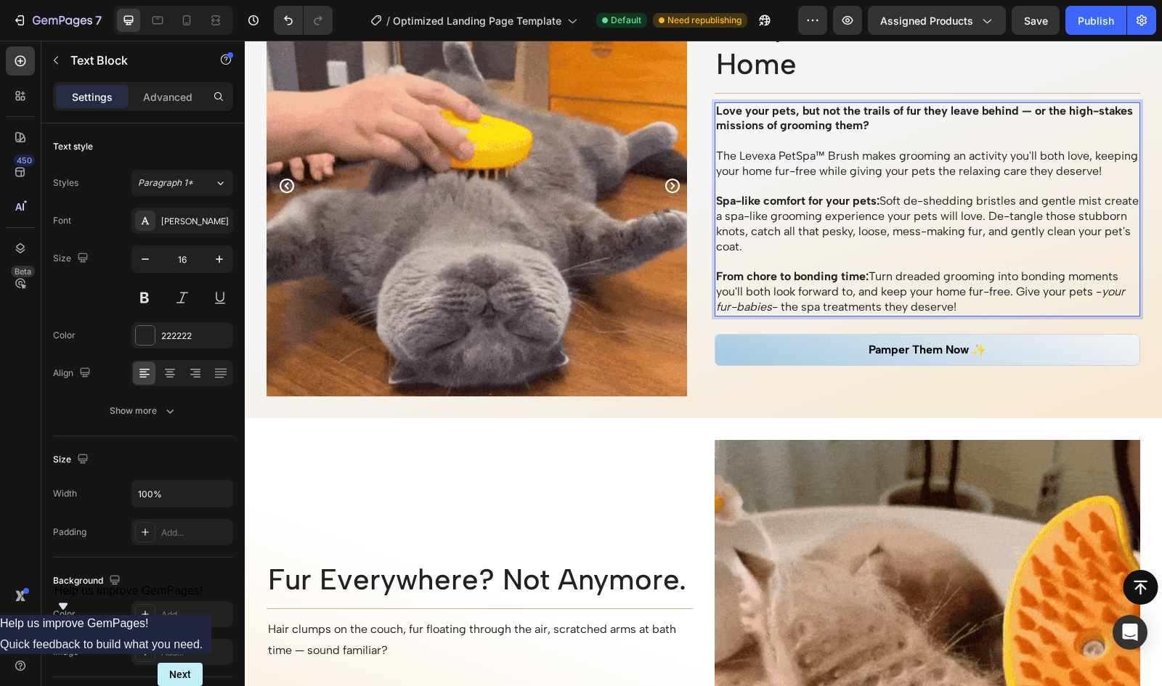
click at [1069, 301] on p "From chore to bonding time: Turn dreaded grooming into bonding moments you'll b…" at bounding box center [927, 291] width 423 height 45
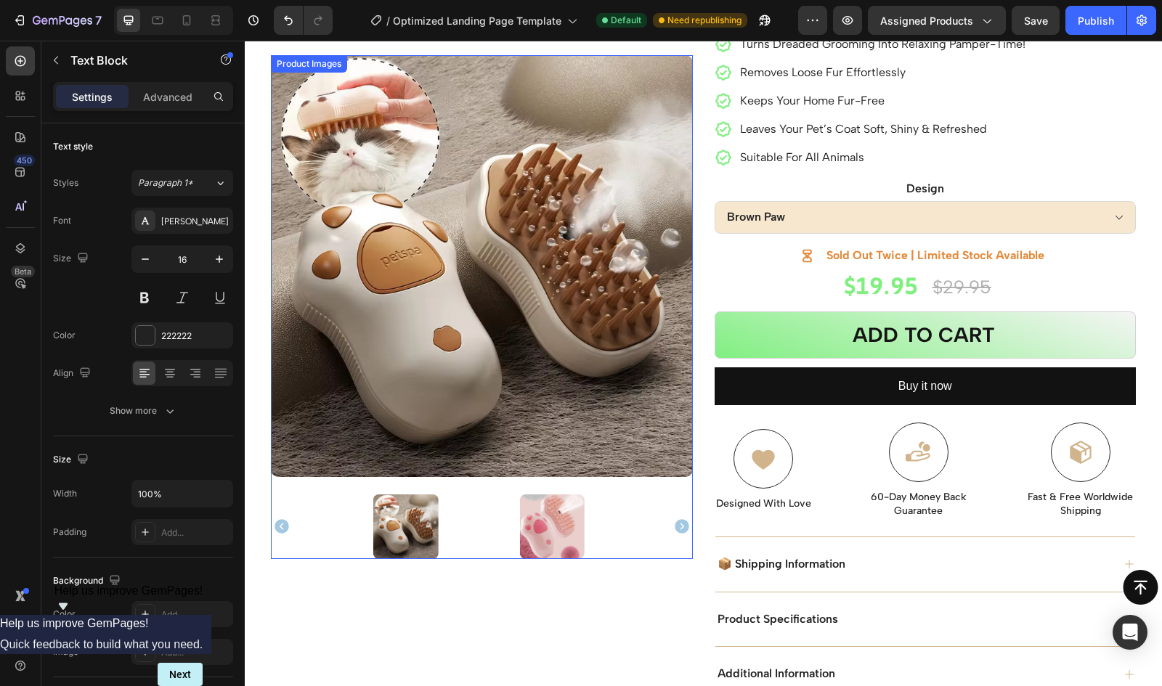
scroll to position [0, 0]
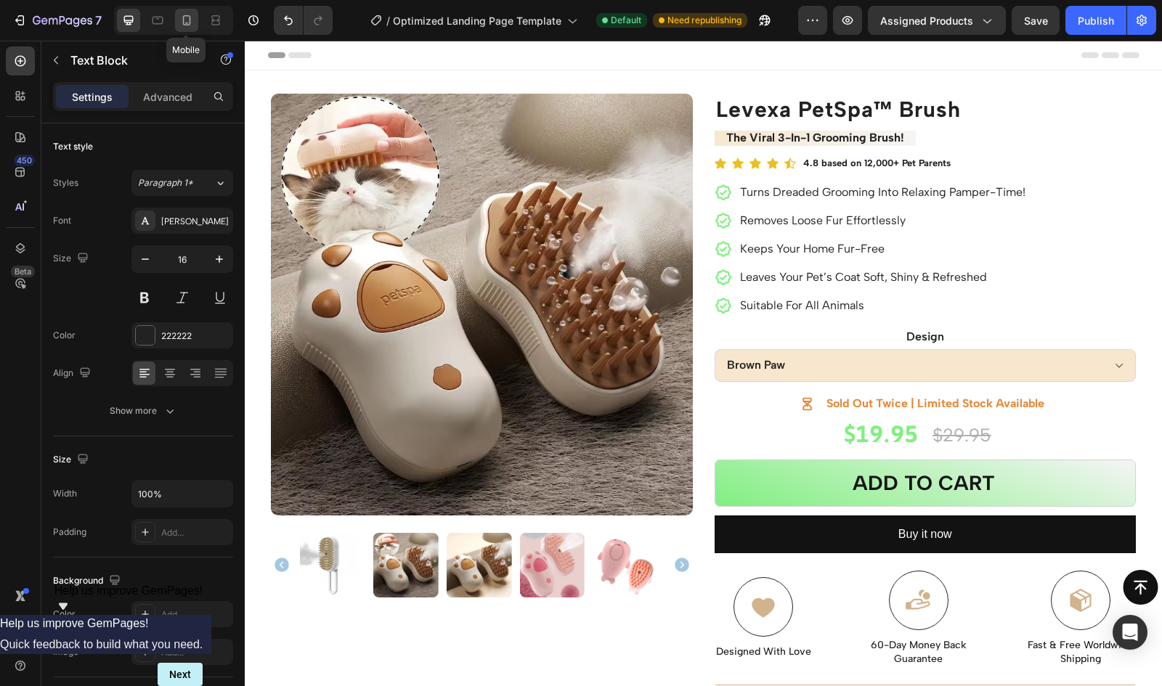
click at [192, 20] on icon at bounding box center [186, 20] width 15 height 15
type input "15"
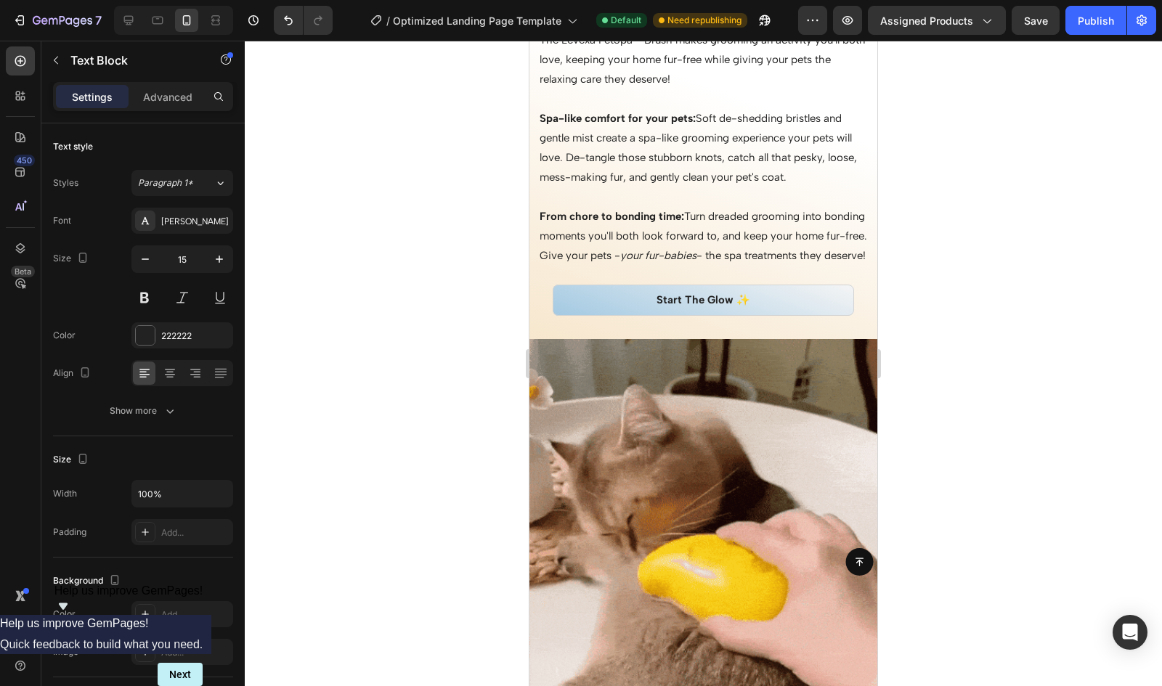
scroll to position [2016, 0]
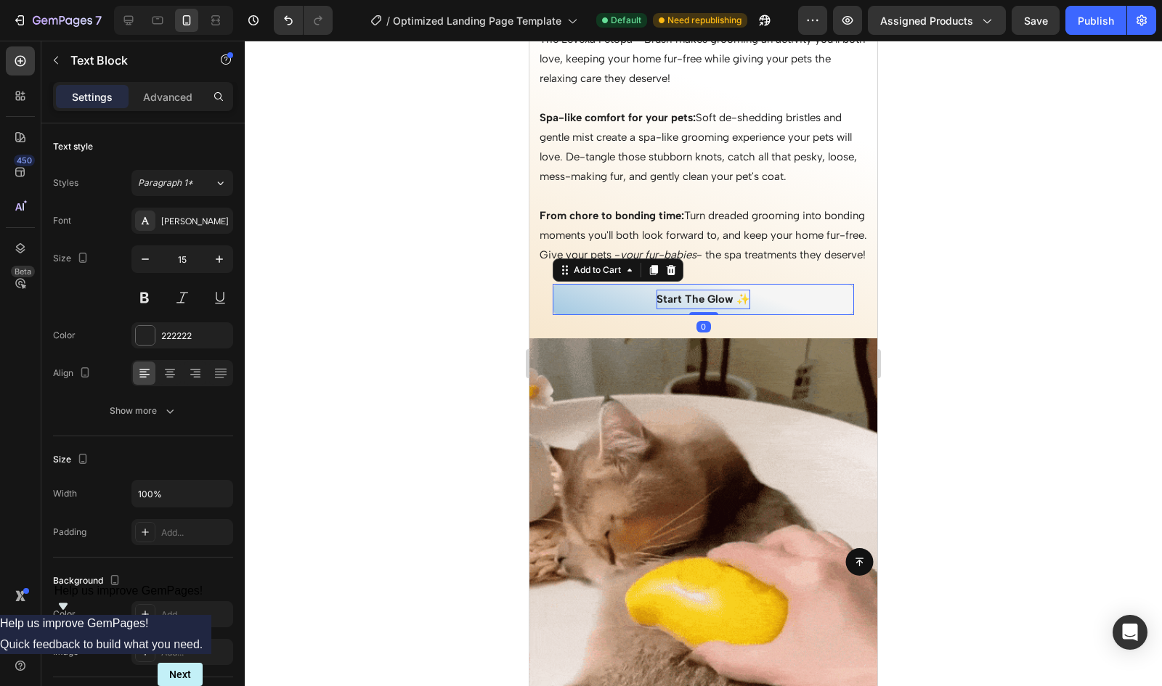
click at [716, 309] on div "Start The Glow ✨" at bounding box center [703, 300] width 94 height 20
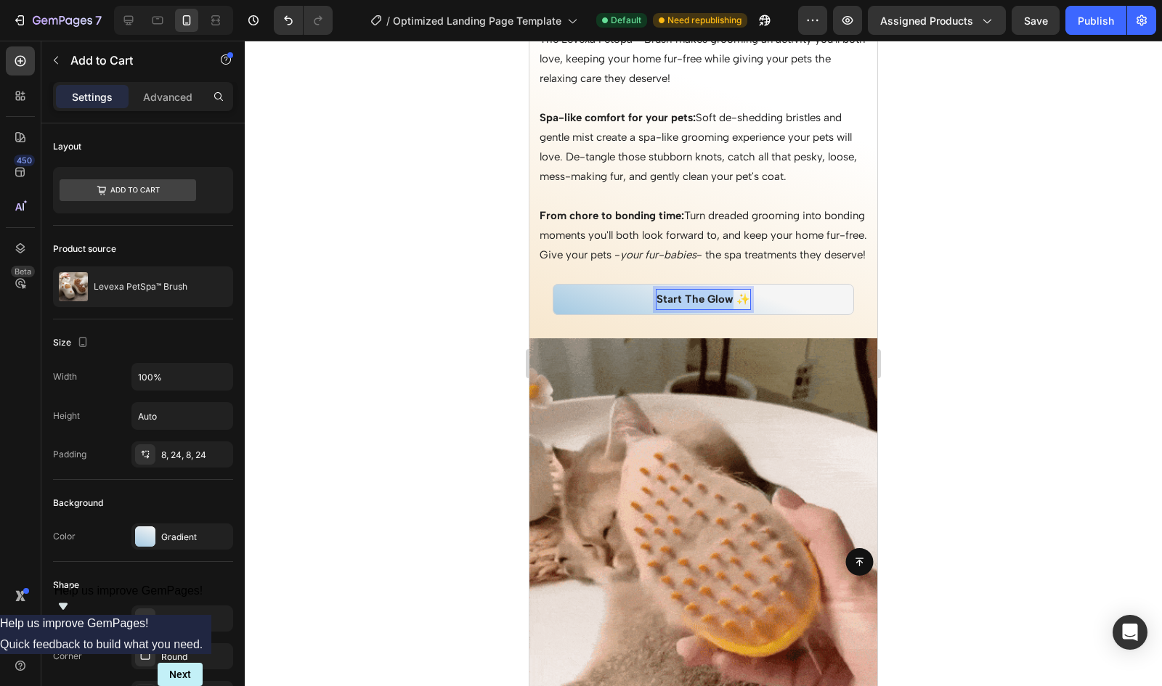
drag, startPoint x: 725, startPoint y: 318, endPoint x: 652, endPoint y: 320, distance: 72.6
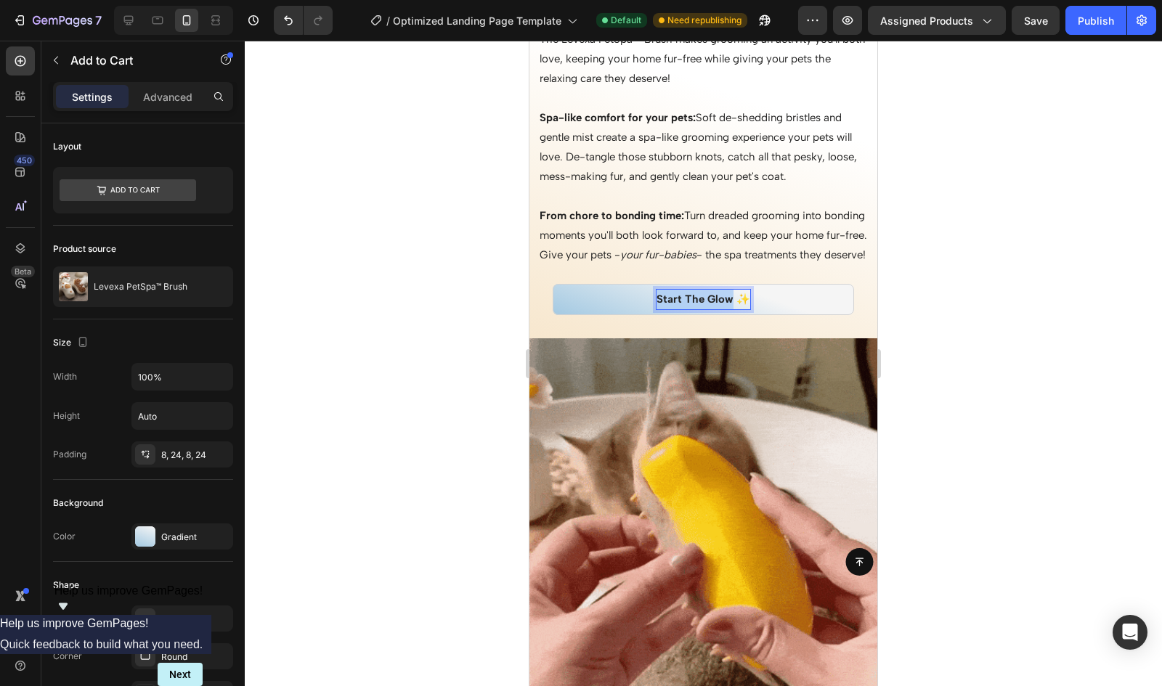
click at [656, 309] on p "Start The Glow ✨" at bounding box center [703, 300] width 94 height 20
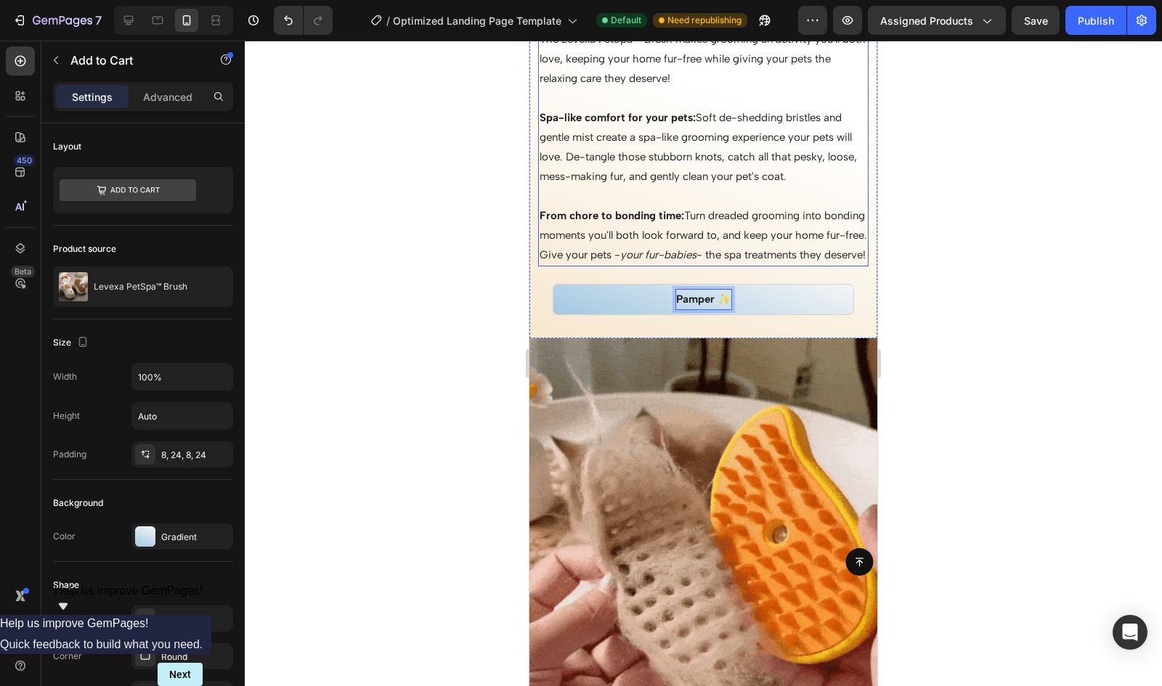
click at [553, 284] on button "Pamper ✨" at bounding box center [703, 299] width 301 height 31
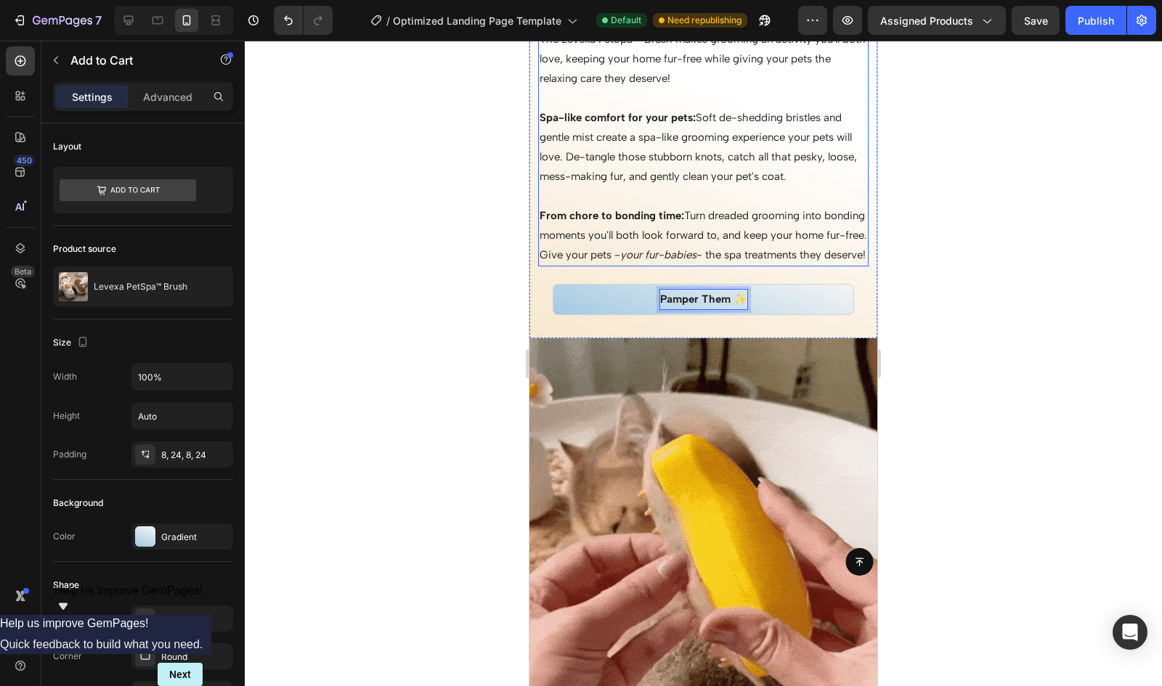
click at [553, 284] on button "Pamper Them ✨" at bounding box center [703, 299] width 301 height 31
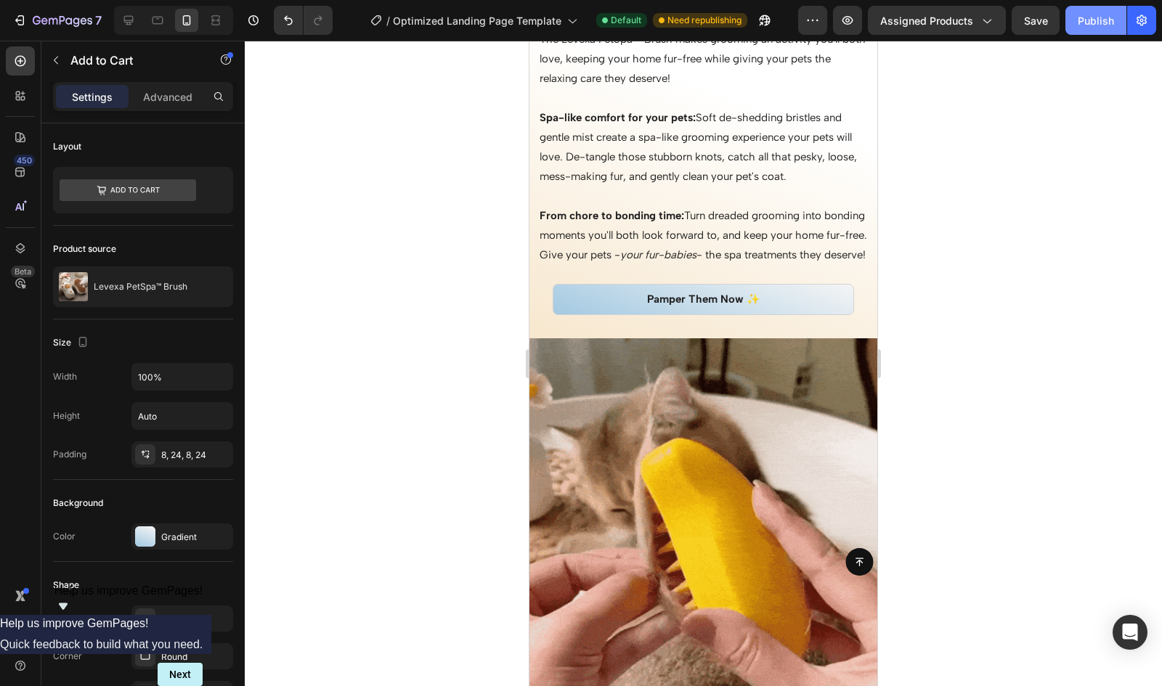
click at [1093, 17] on div "Publish" at bounding box center [1095, 20] width 36 height 15
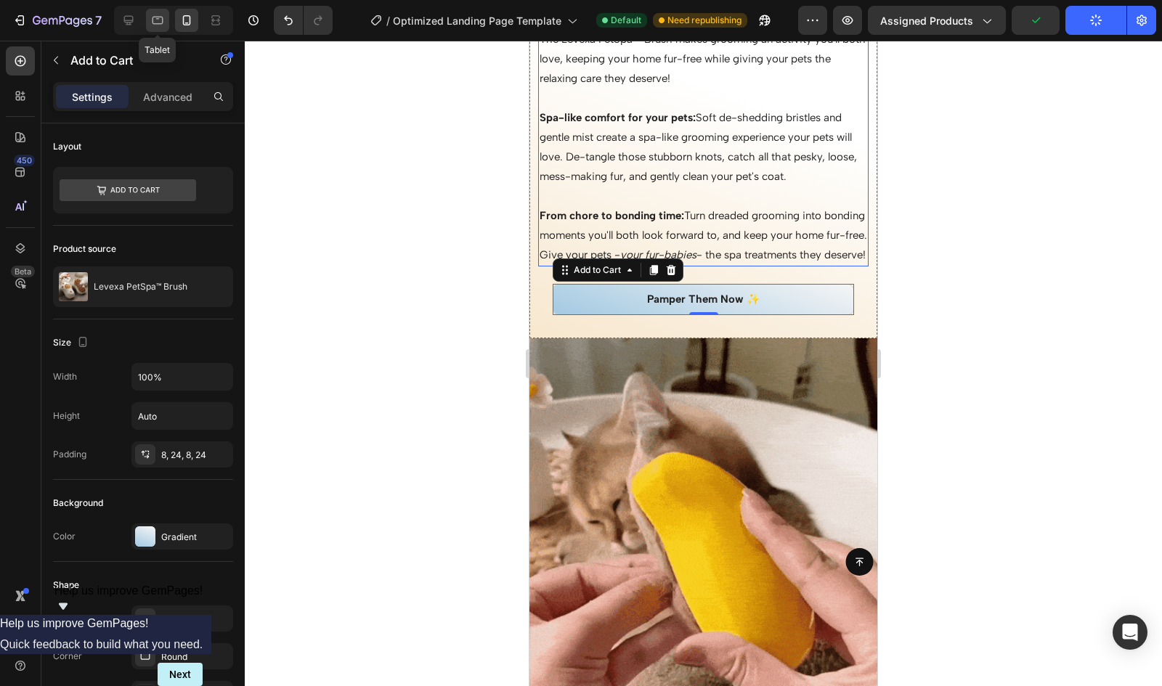
click at [167, 28] on div at bounding box center [157, 20] width 23 height 23
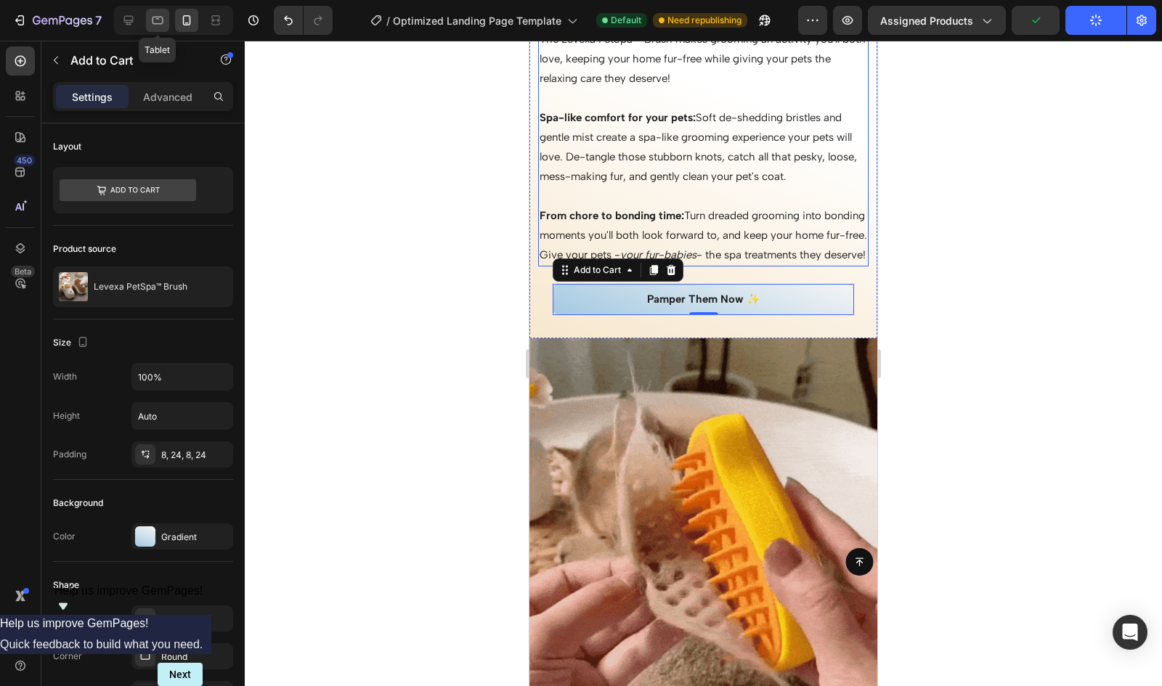
type input "16"
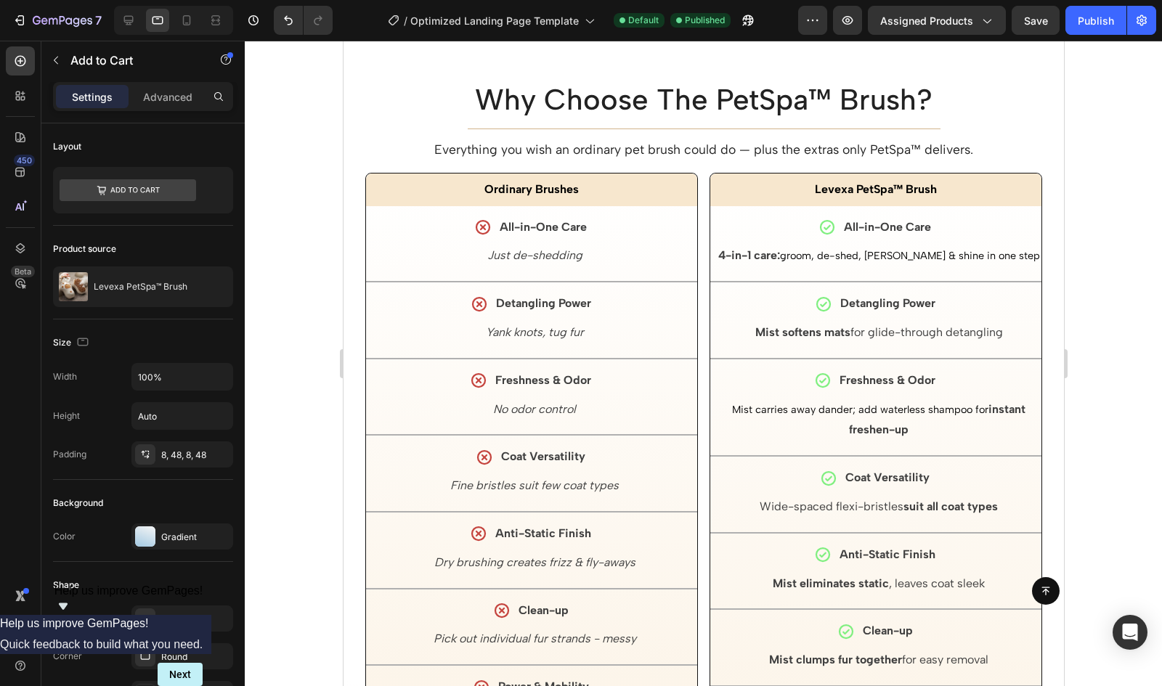
scroll to position [3146, 0]
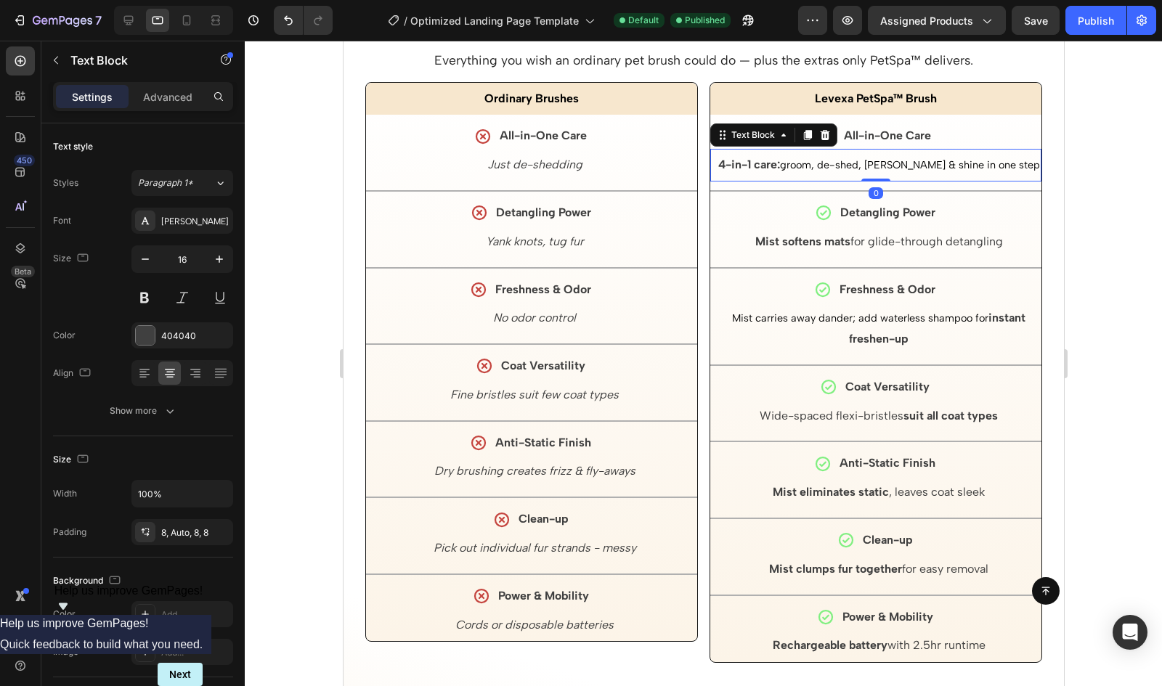
click at [725, 164] on strong "4-in-1 care:" at bounding box center [748, 165] width 62 height 14
click at [730, 164] on strong "4-in-1 care:" at bounding box center [748, 165] width 62 height 14
click at [900, 165] on span "groom, de-shed, [PERSON_NAME] & shine in one step" at bounding box center [909, 164] width 260 height 13
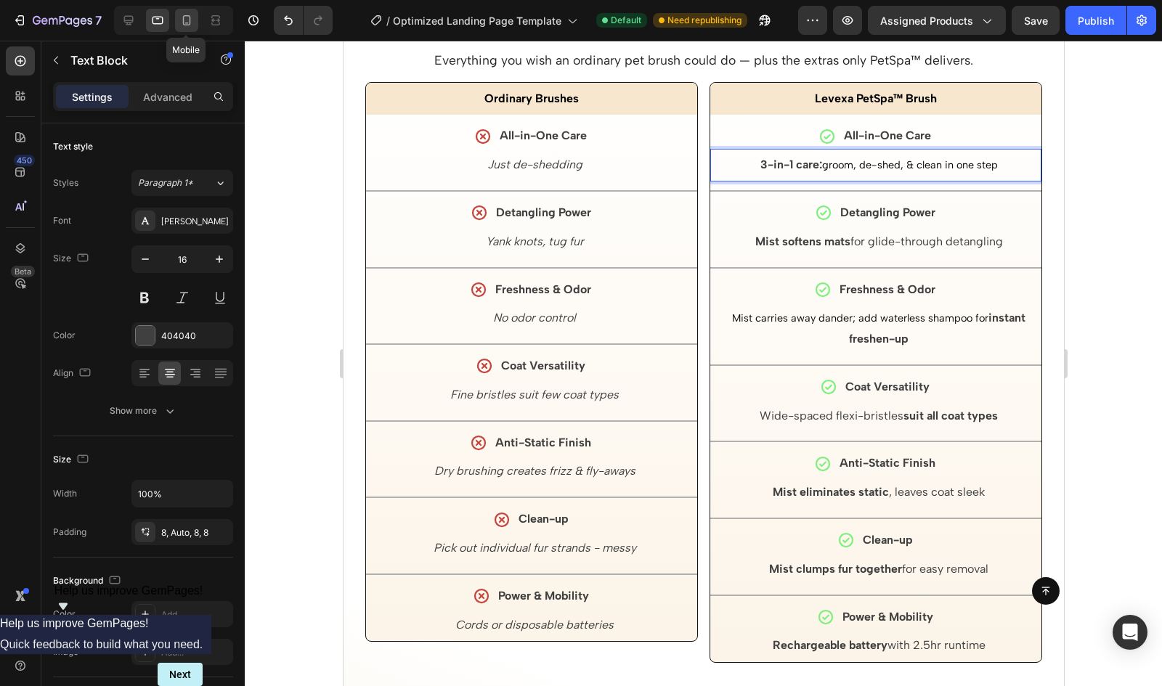
click at [183, 21] on icon at bounding box center [187, 20] width 8 height 10
type input "14"
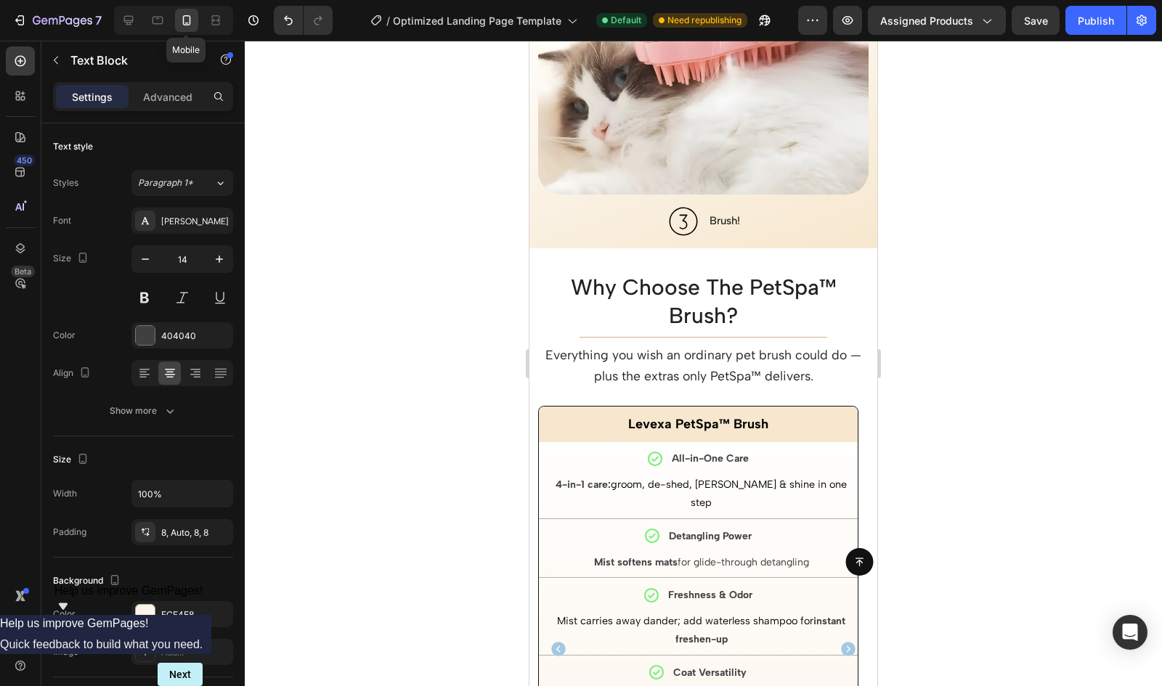
scroll to position [3145, 0]
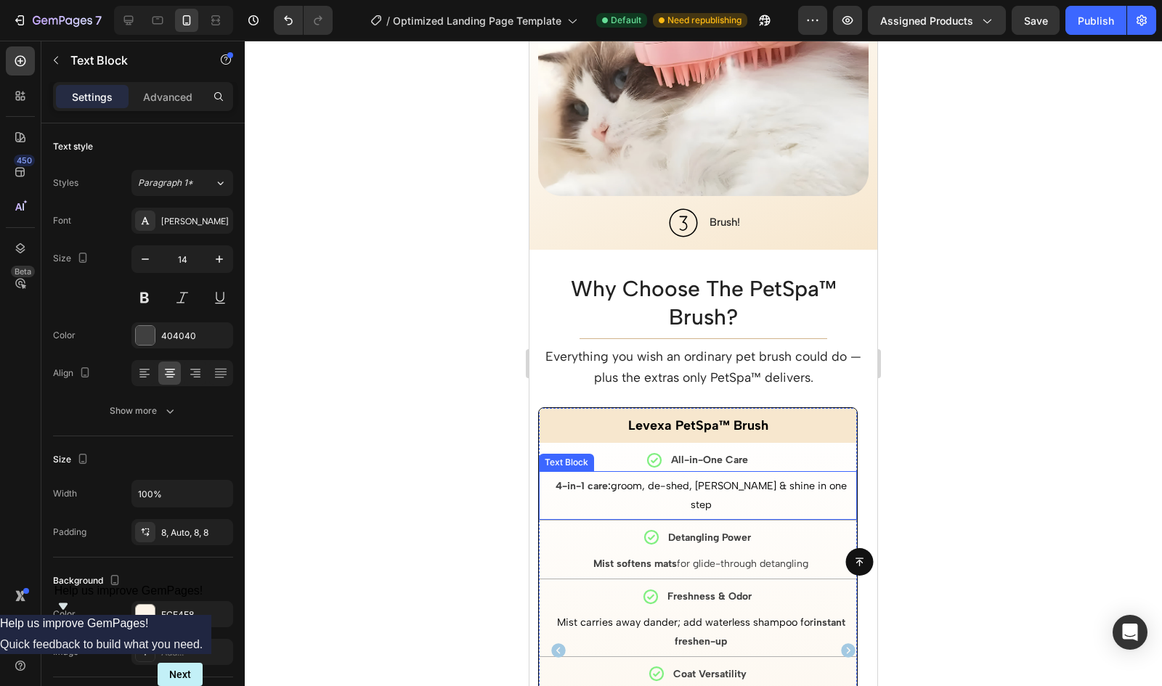
click at [562, 480] on strong "4-in-1 care:" at bounding box center [582, 486] width 55 height 12
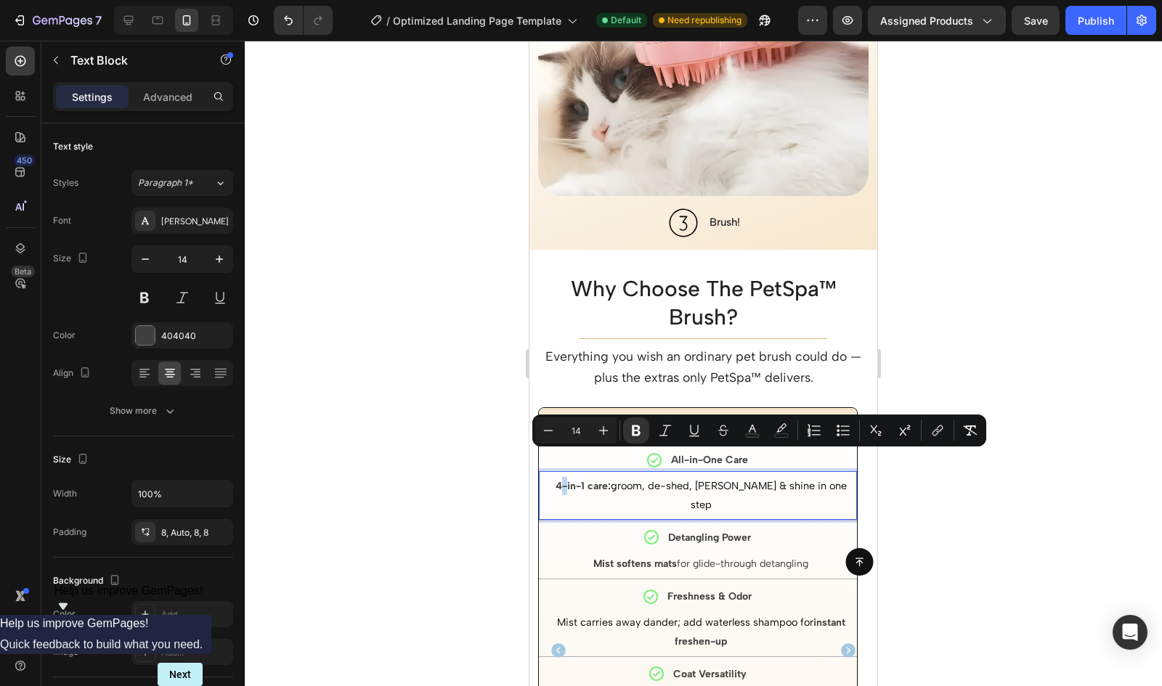
click at [562, 480] on strong "4-in-1 care:" at bounding box center [582, 486] width 55 height 12
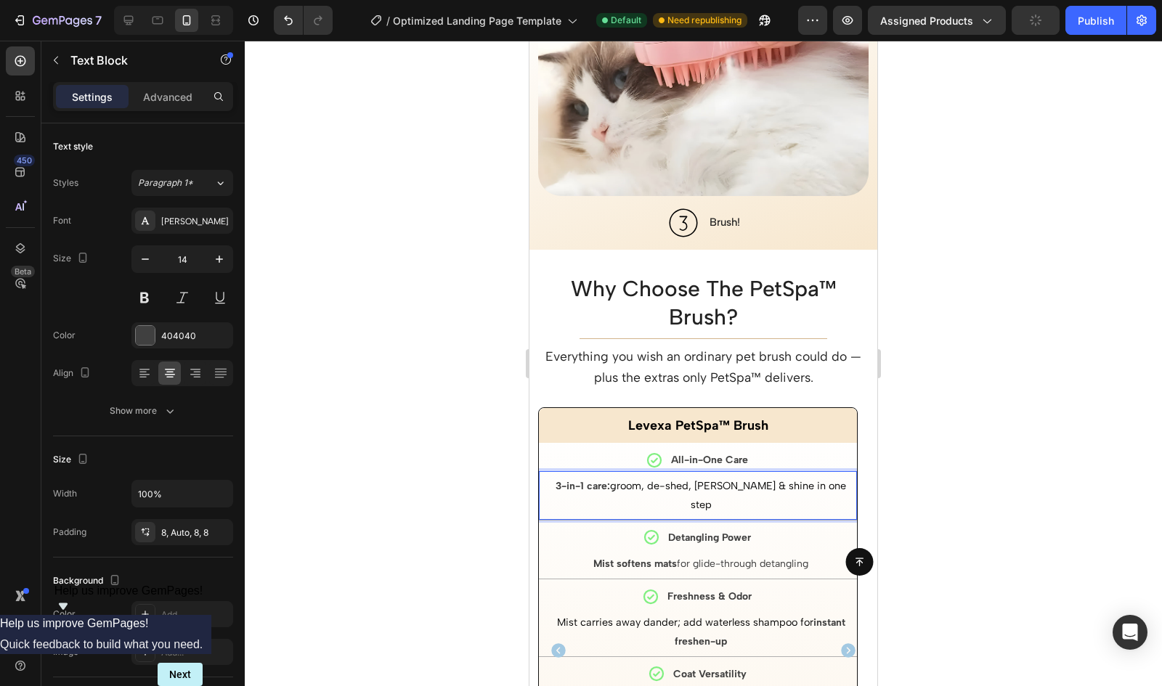
click at [728, 479] on span "groom, de-shed, [PERSON_NAME] & shine in one step" at bounding box center [728, 494] width 236 height 31
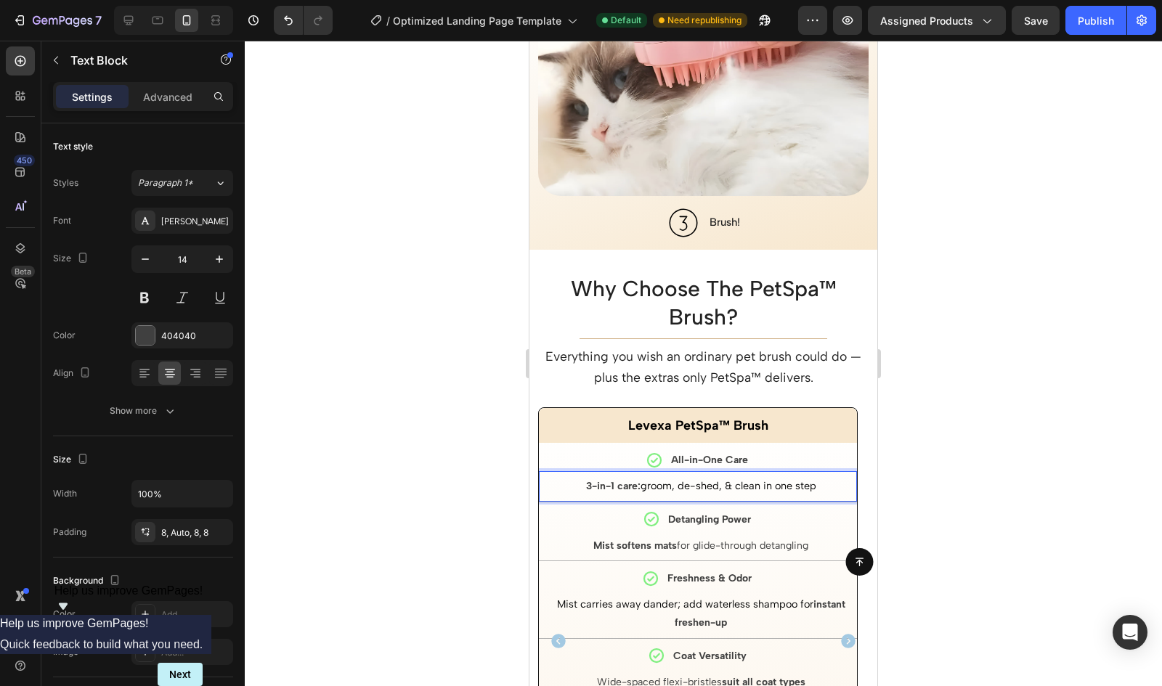
click at [724, 479] on span "groom, de-shed, & clean in one step" at bounding box center [728, 485] width 176 height 13
click at [162, 19] on icon at bounding box center [157, 21] width 11 height 8
type input "16"
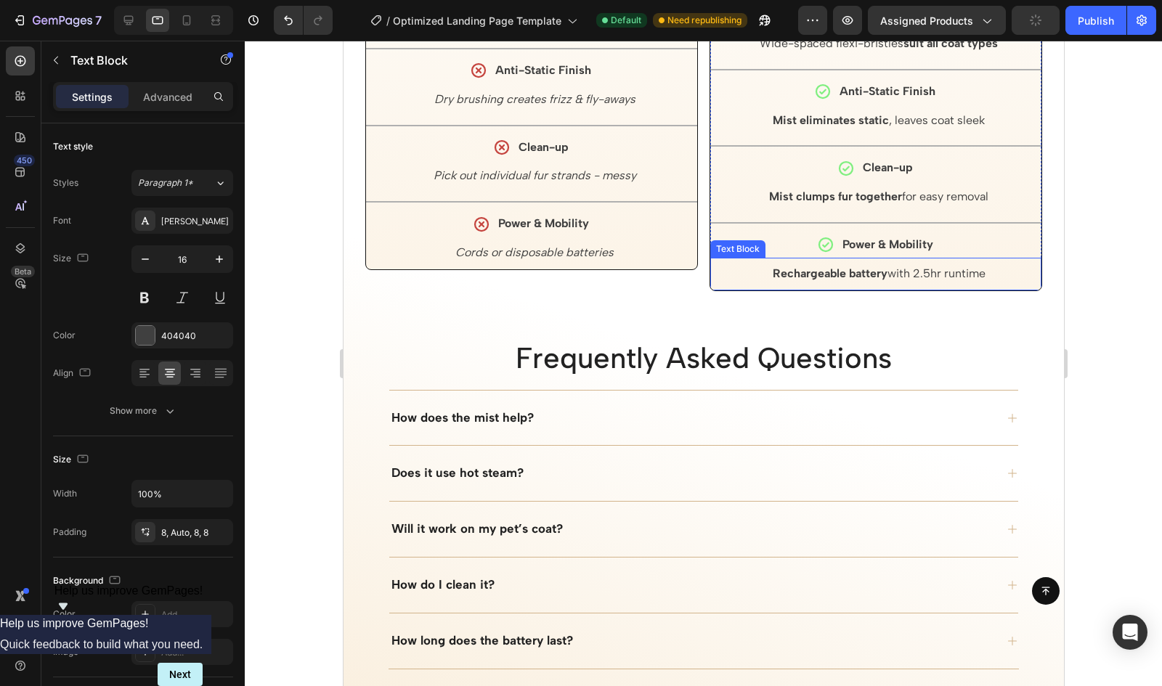
scroll to position [2983, 0]
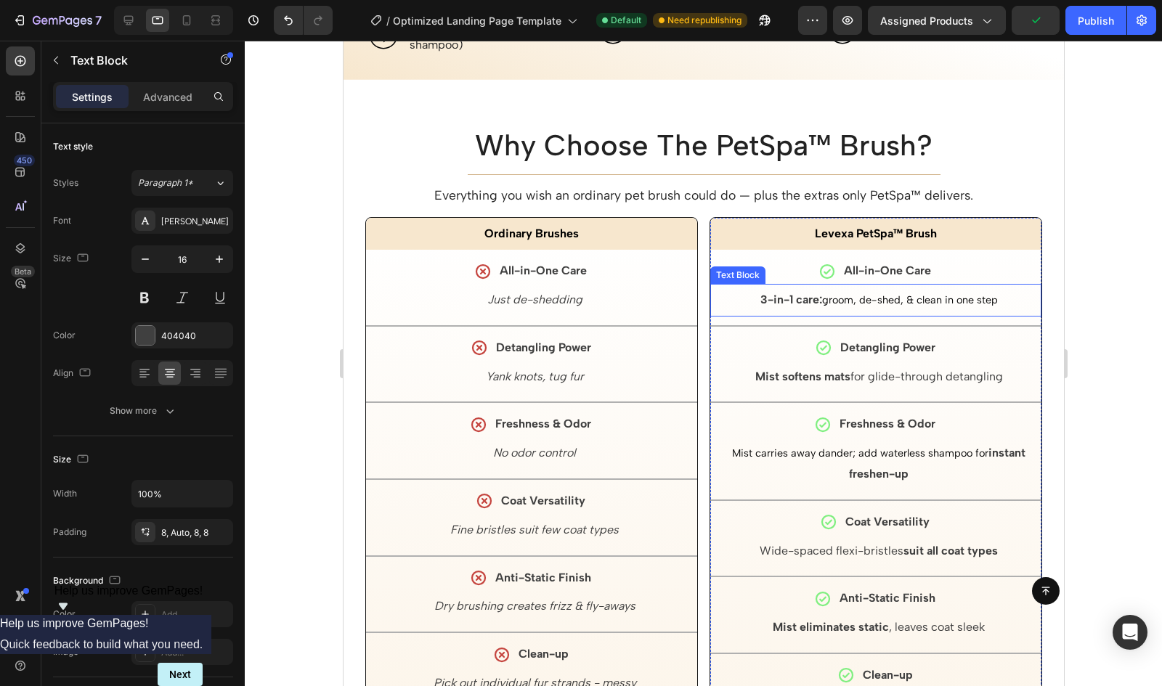
click at [890, 301] on p "3-in-1 care: groom, de-shed, & clean in one step" at bounding box center [877, 300] width 325 height 21
click at [899, 293] on span "groom, de-shed, & clean in one step" at bounding box center [909, 299] width 176 height 13
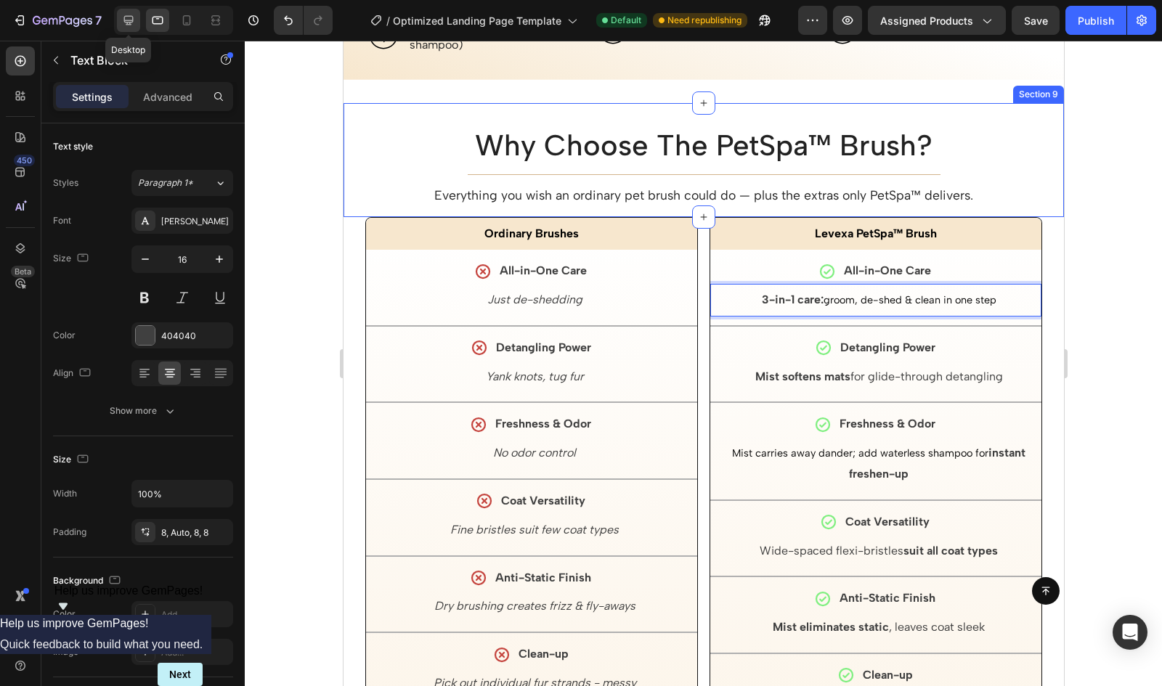
click at [137, 16] on div at bounding box center [128, 20] width 23 height 23
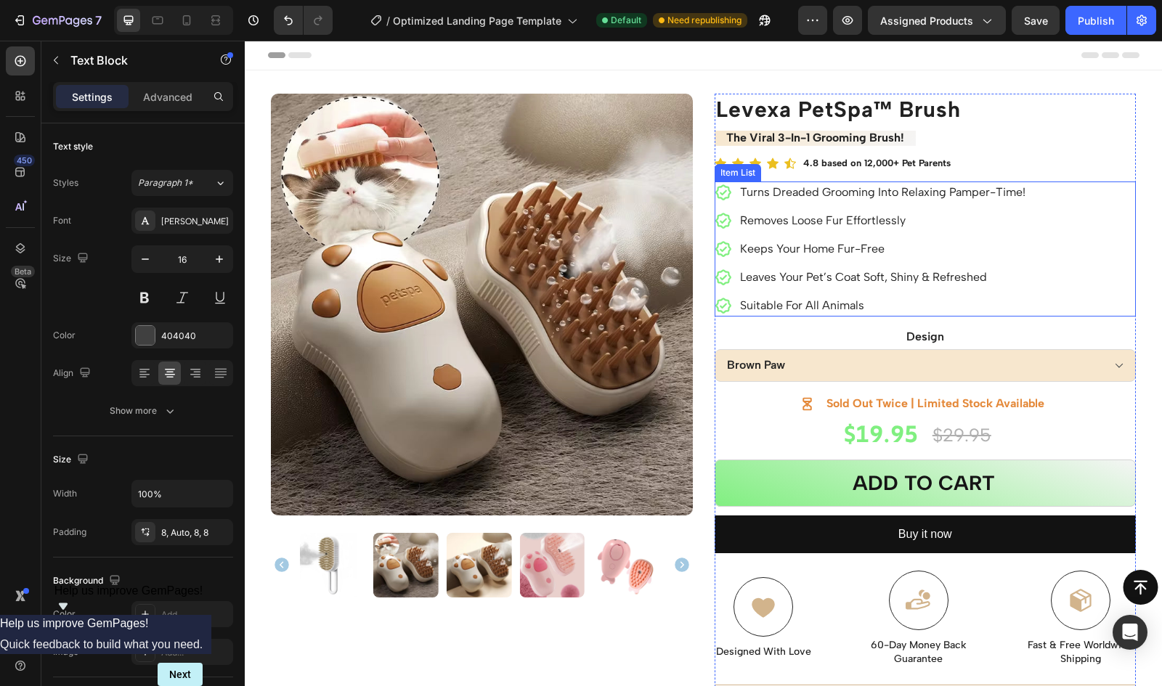
click at [736, 172] on div "Item List" at bounding box center [737, 172] width 41 height 13
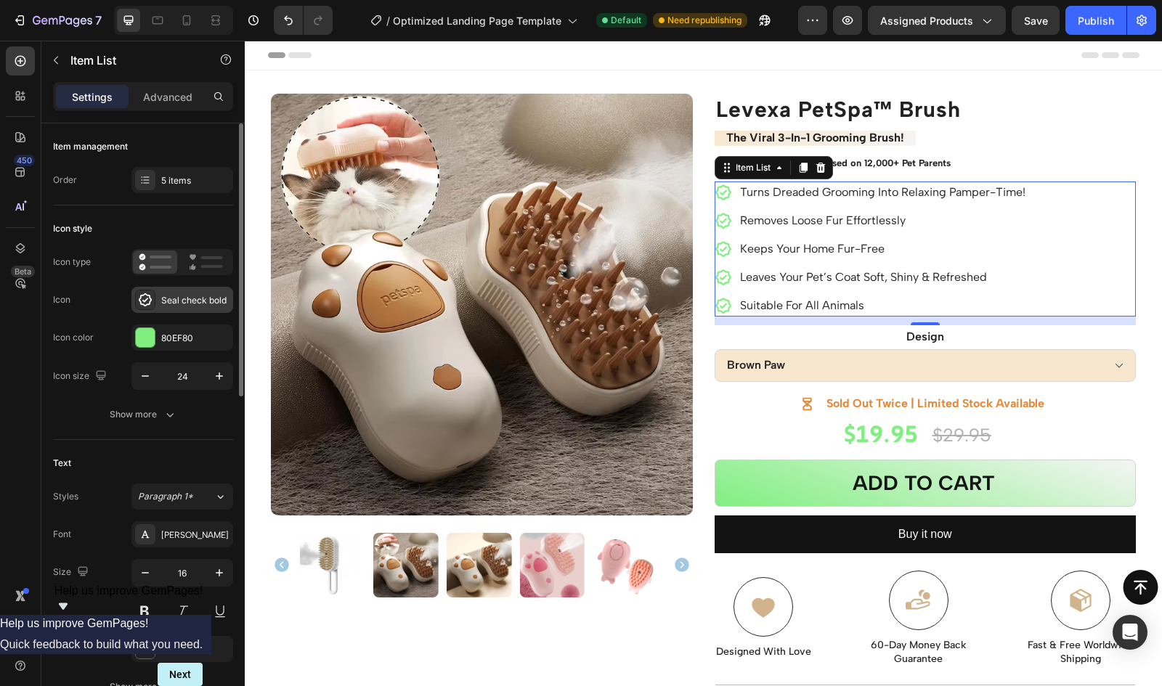
click at [163, 292] on div "Seal check bold" at bounding box center [182, 300] width 102 height 26
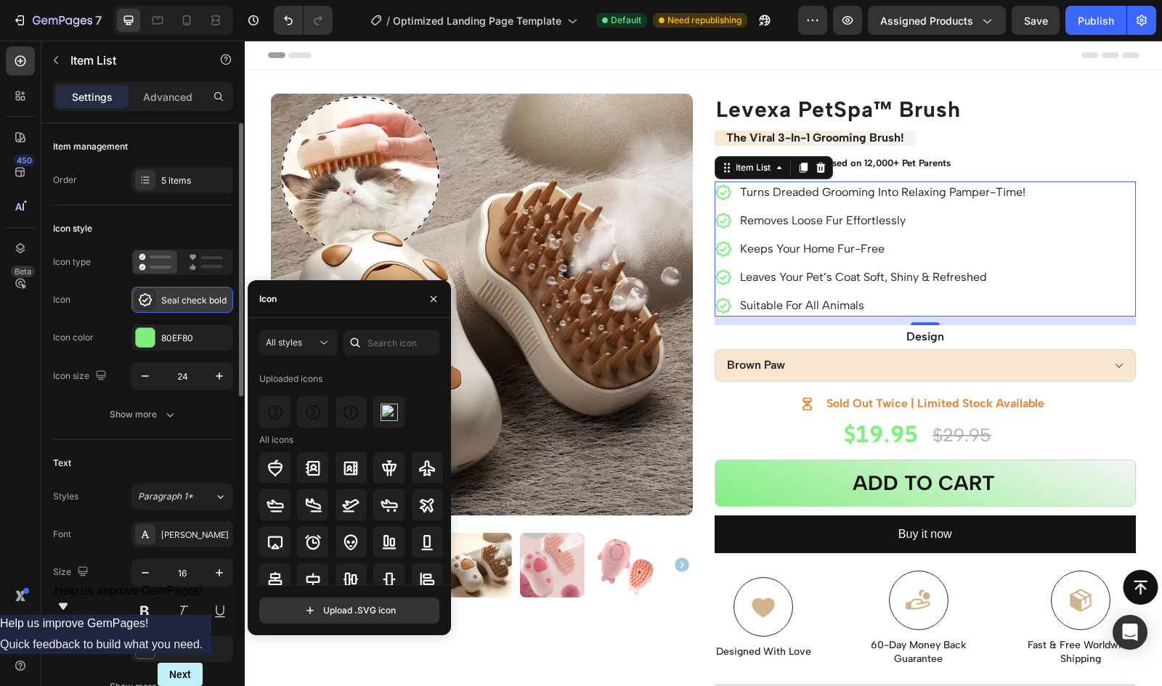
click at [163, 292] on div "Seal check bold" at bounding box center [182, 300] width 102 height 26
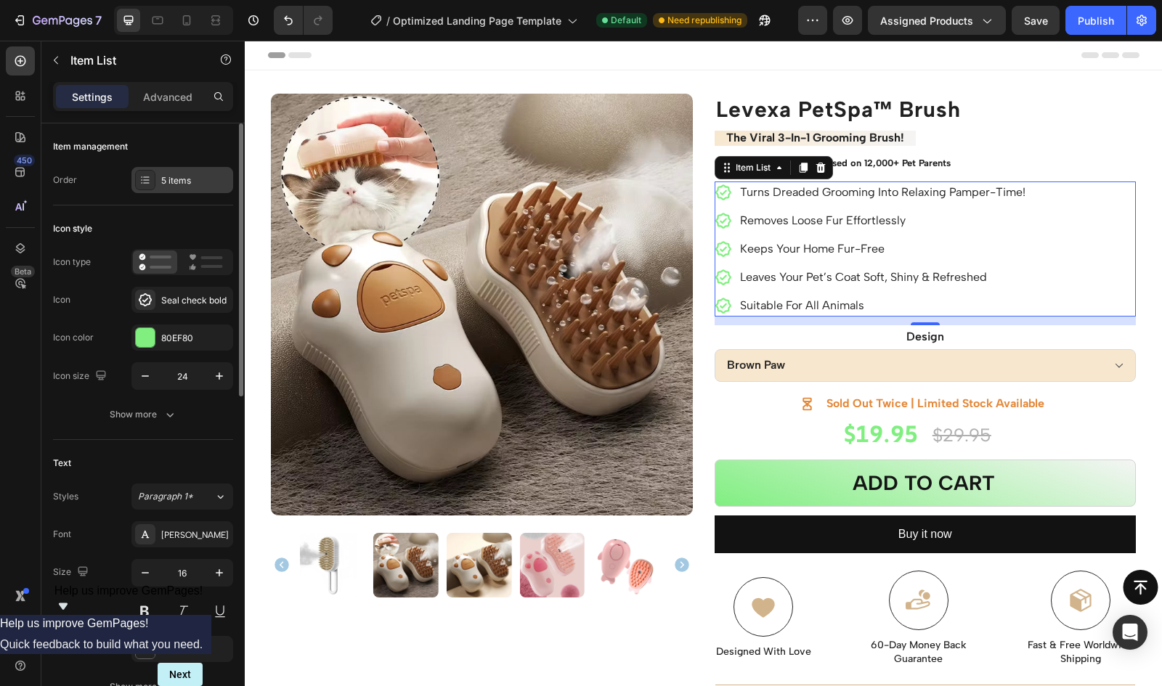
click at [147, 174] on icon at bounding box center [145, 180] width 12 height 12
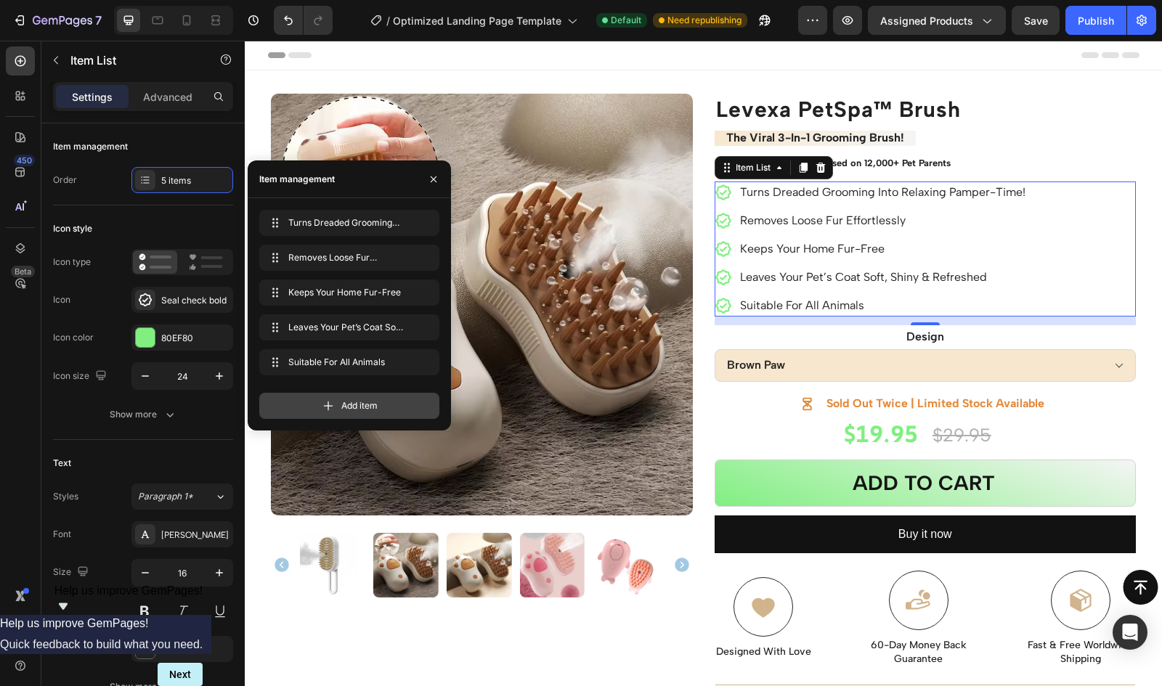
click at [311, 402] on div "Add item" at bounding box center [349, 406] width 180 height 26
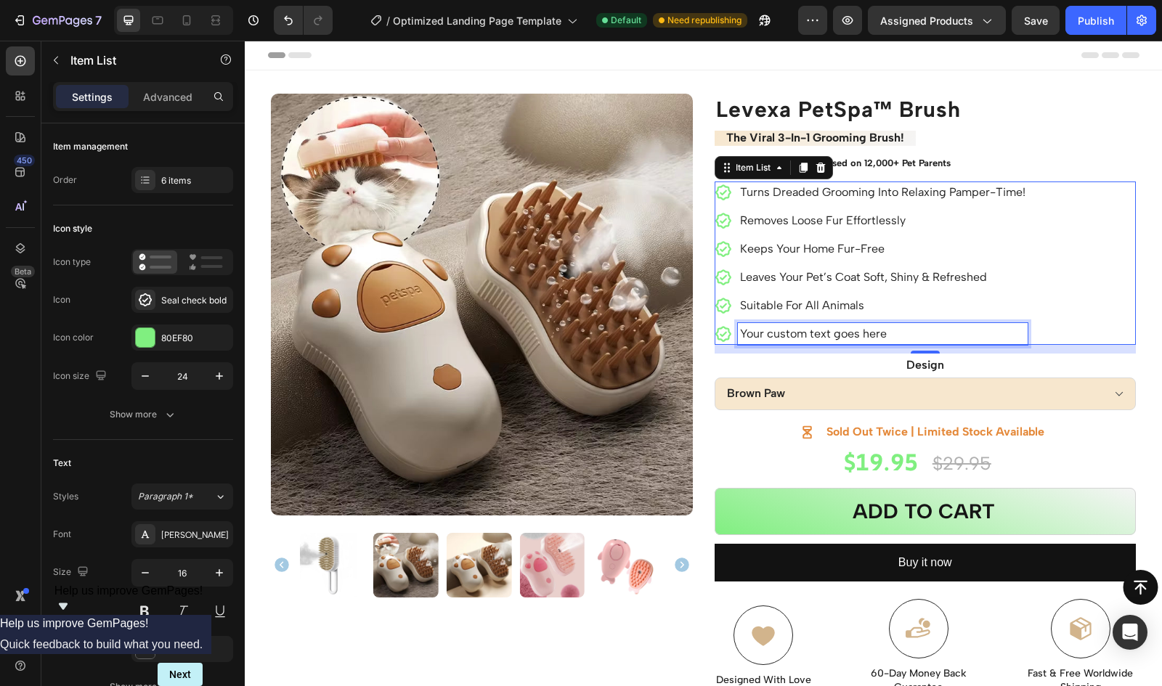
click at [831, 336] on div "Your custom text goes here" at bounding box center [883, 334] width 290 height 22
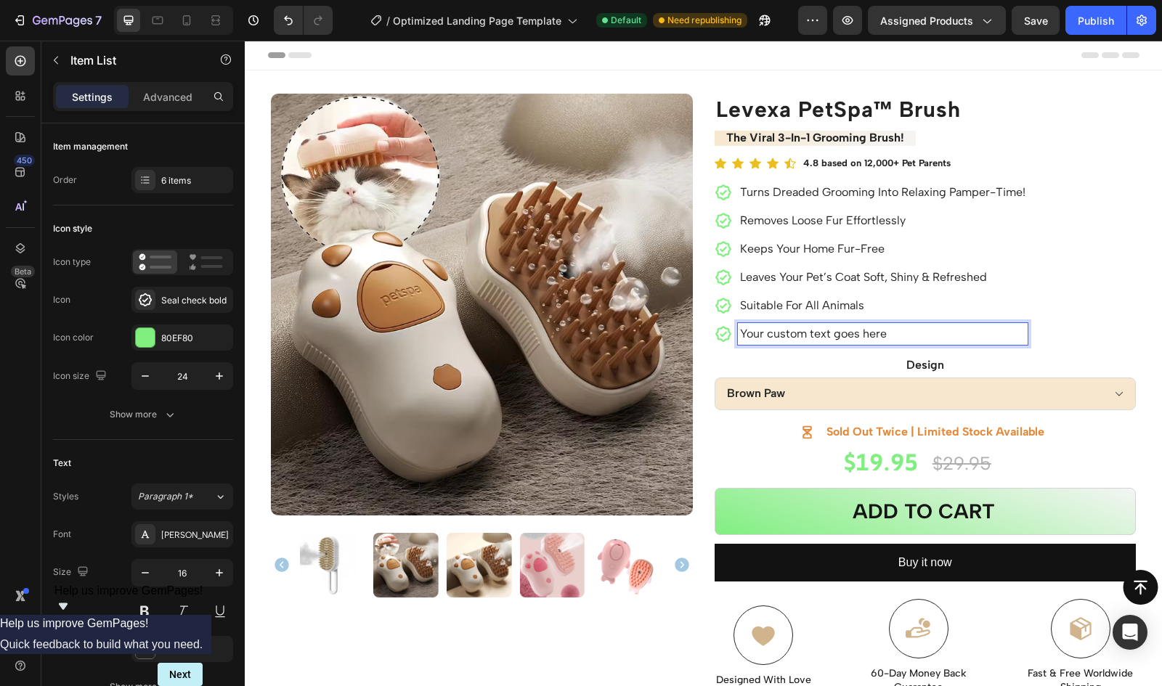
click at [842, 335] on p "Your custom text goes here" at bounding box center [882, 333] width 285 height 17
click at [883, 332] on p "The Perfect Gift For Pet Lovers!" at bounding box center [882, 333] width 285 height 17
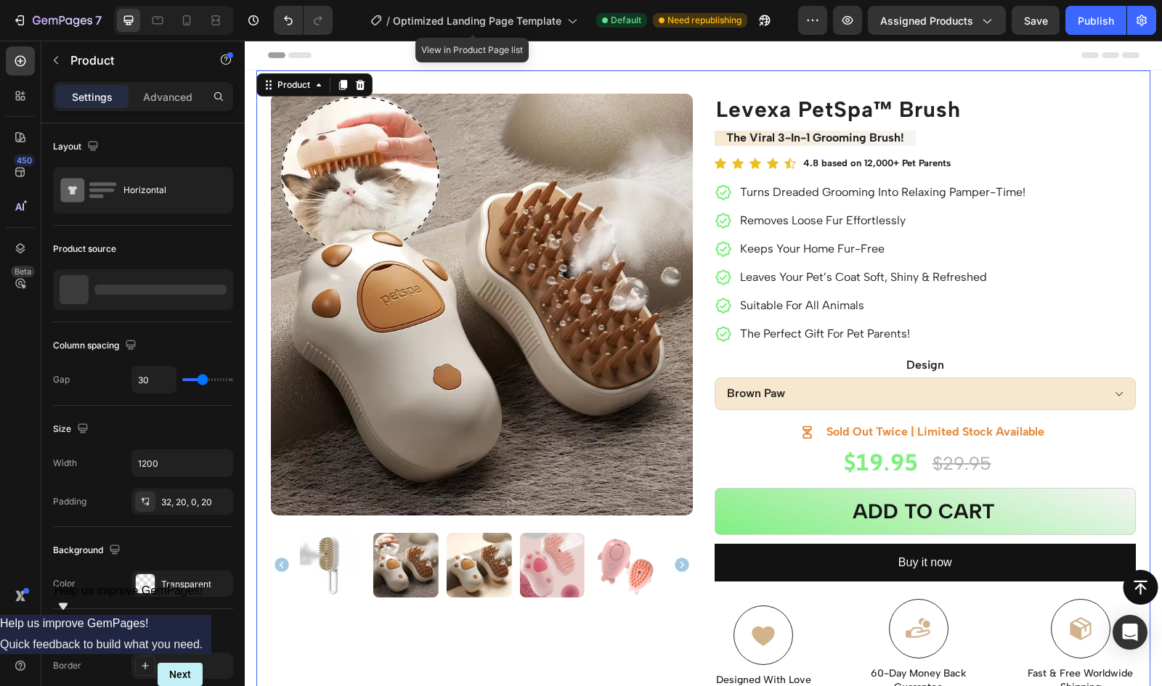
click at [703, 340] on div "Product Images Row Levexa PetSpa™ Brush Product Title the viral 3-in-1 grooming…" at bounding box center [703, 474] width 894 height 808
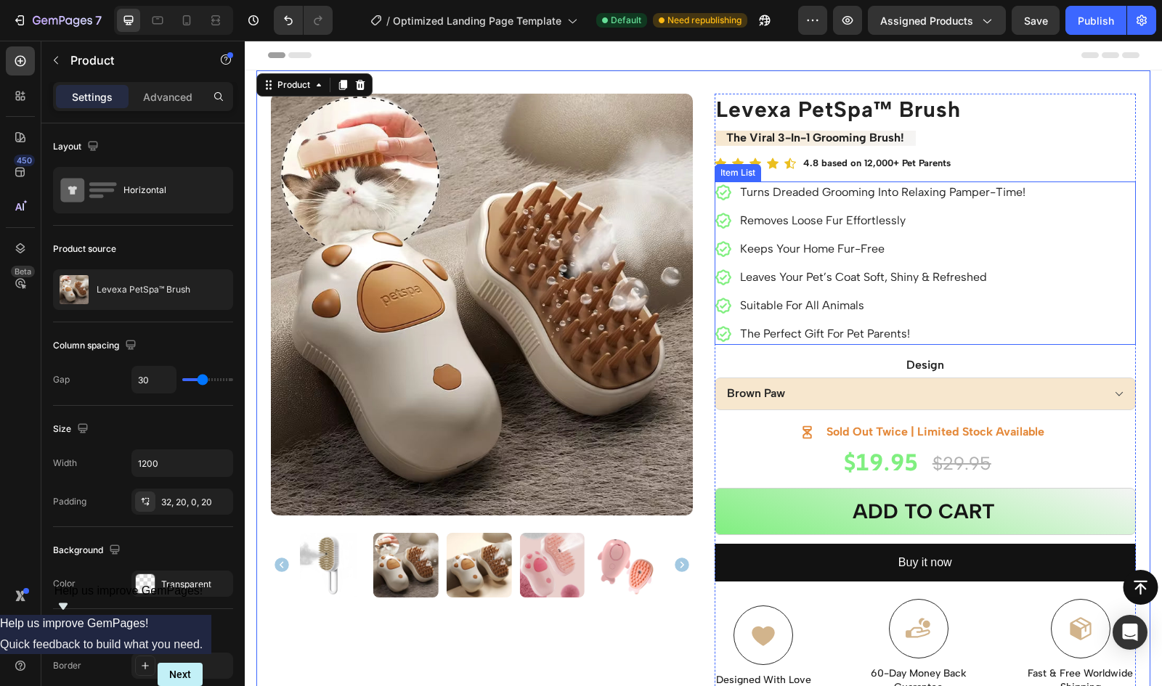
click at [898, 329] on p "The Perfect Gift For Pet Parents!" at bounding box center [882, 333] width 285 height 17
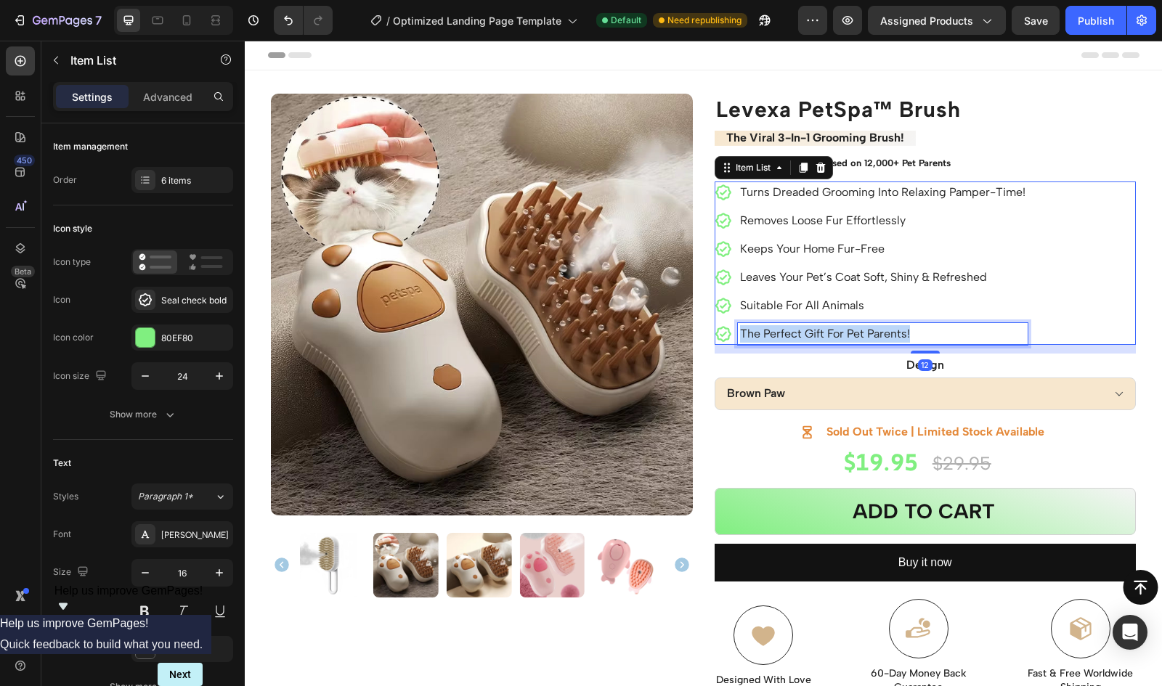
click at [898, 329] on p "The Perfect Gift For Pet Parents!" at bounding box center [882, 333] width 285 height 17
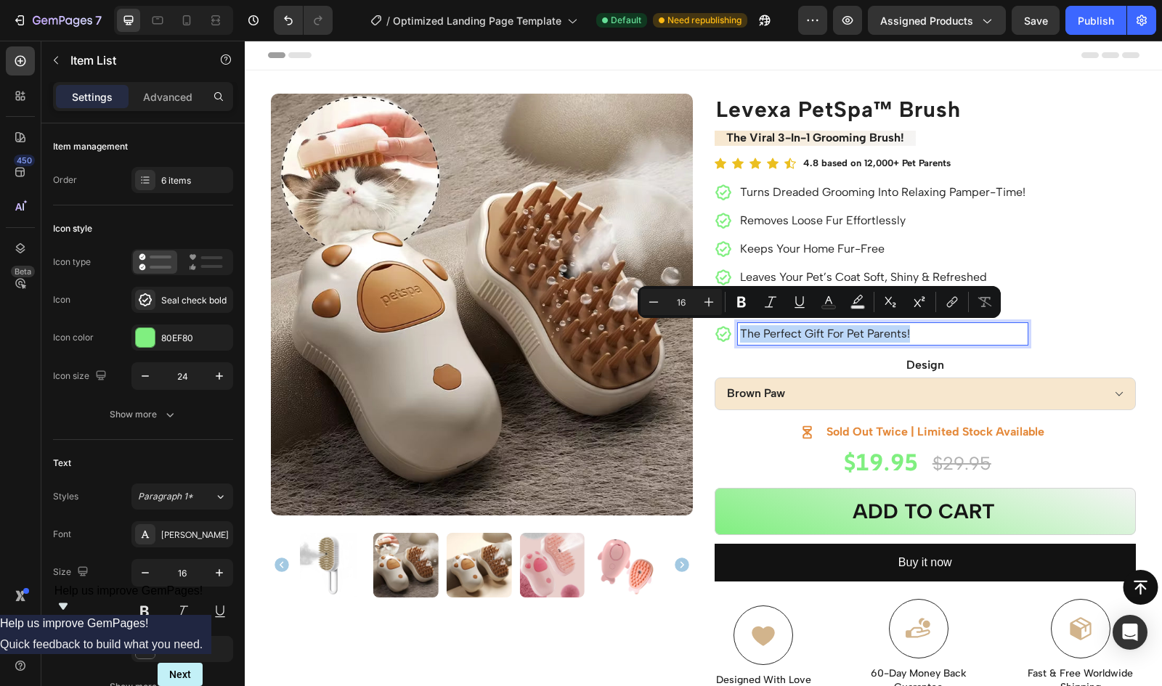
copy p "The Perfect Gift For Pet Parents!"
click at [943, 335] on p "The Perfect Gift For Pet Parents!" at bounding box center [882, 333] width 285 height 17
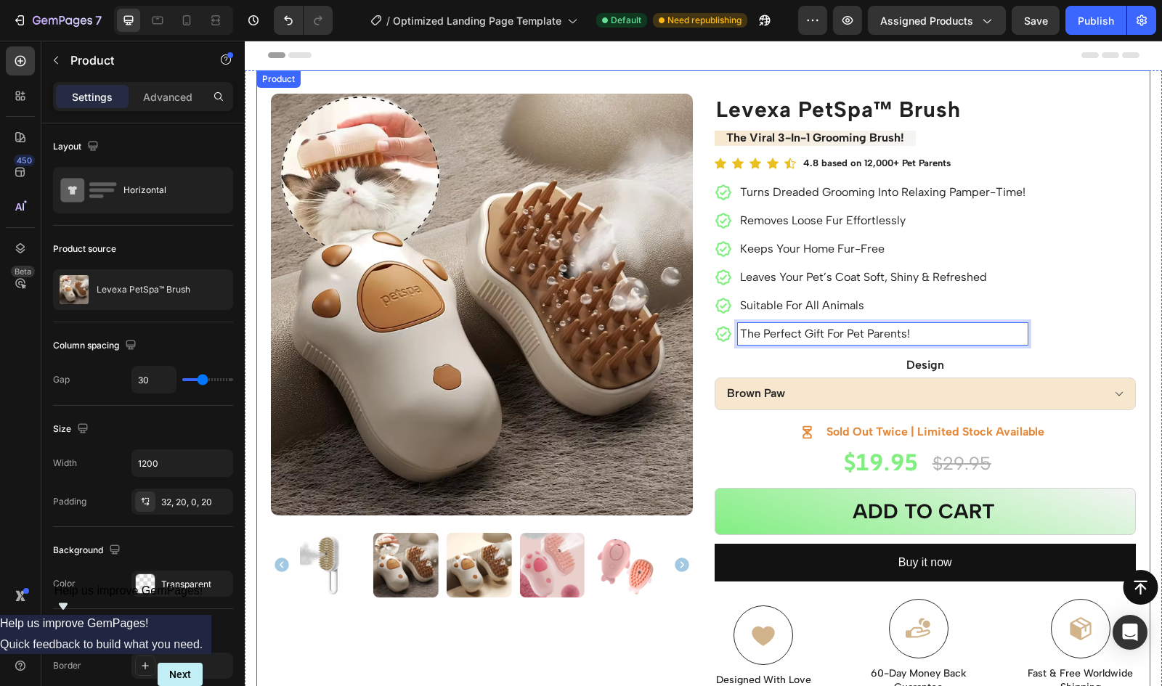
click at [701, 370] on div "Product Images Row Levexa PetSpa™ Brush Product Title the viral 3-in-1 grooming…" at bounding box center [703, 474] width 894 height 808
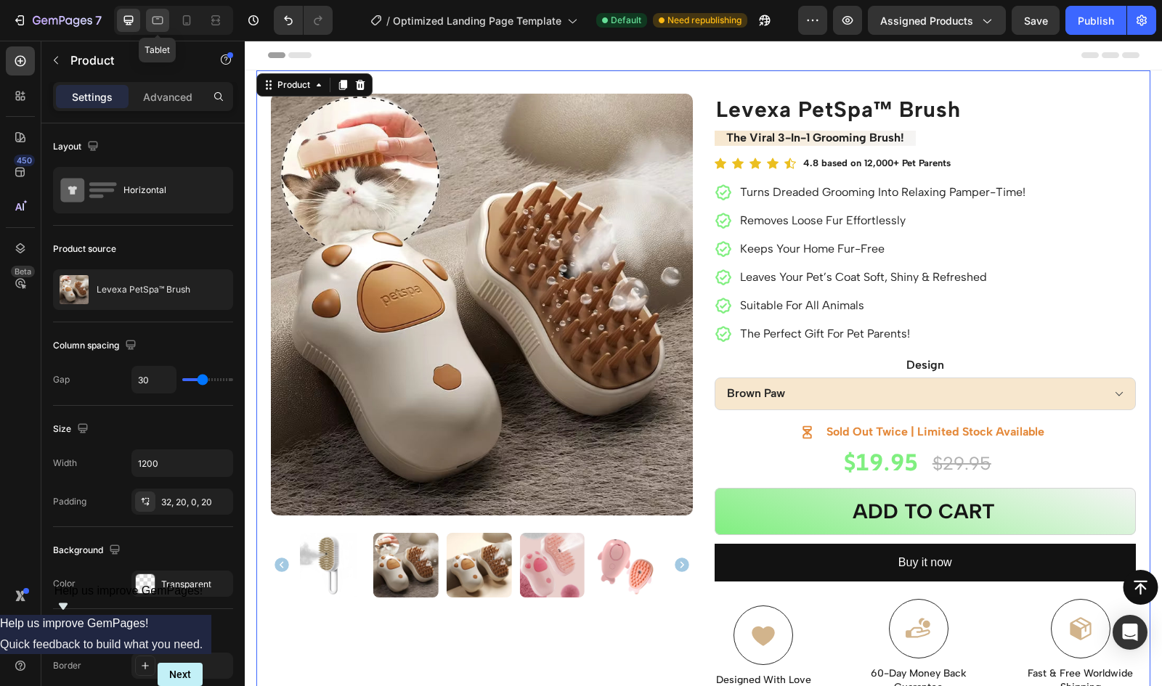
click at [155, 10] on div at bounding box center [157, 20] width 23 height 23
type input "100%"
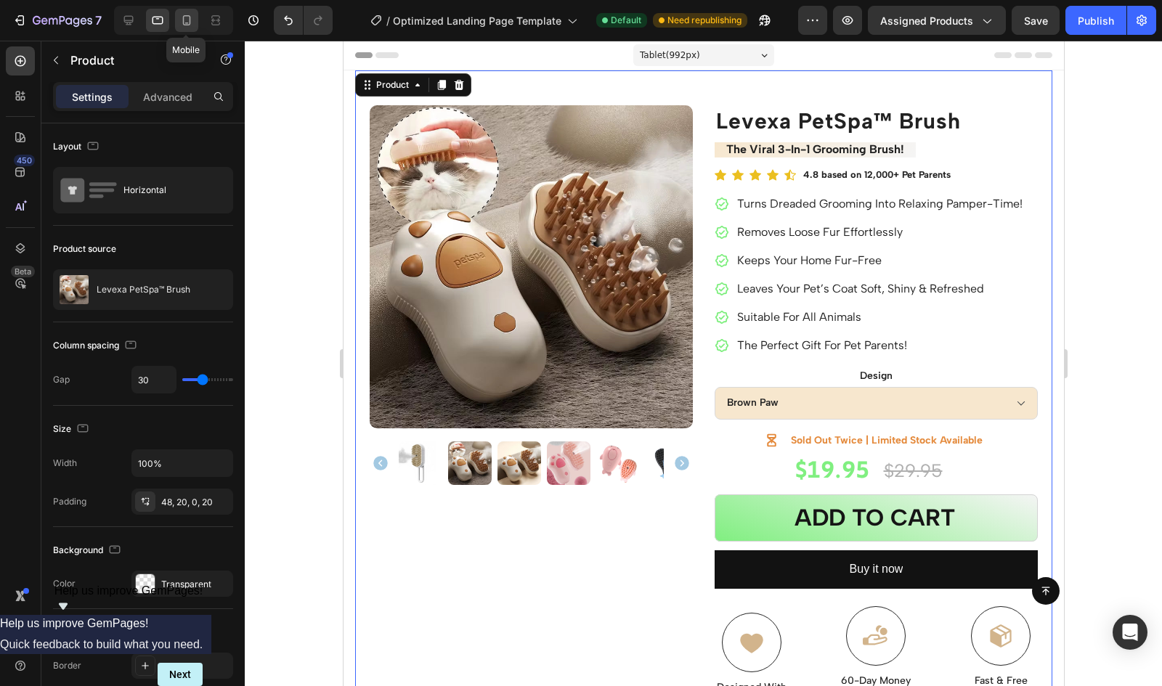
click at [197, 23] on div "Mobile" at bounding box center [173, 20] width 119 height 29
click at [183, 14] on icon at bounding box center [186, 20] width 15 height 15
type input "16"
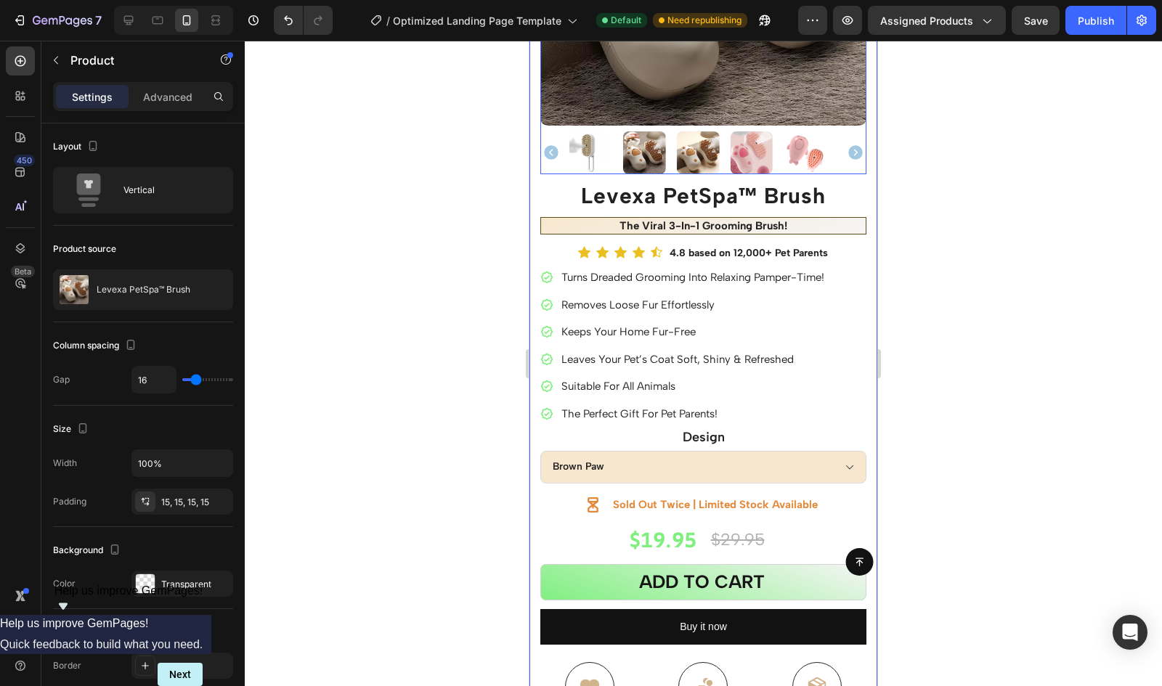
scroll to position [290, 0]
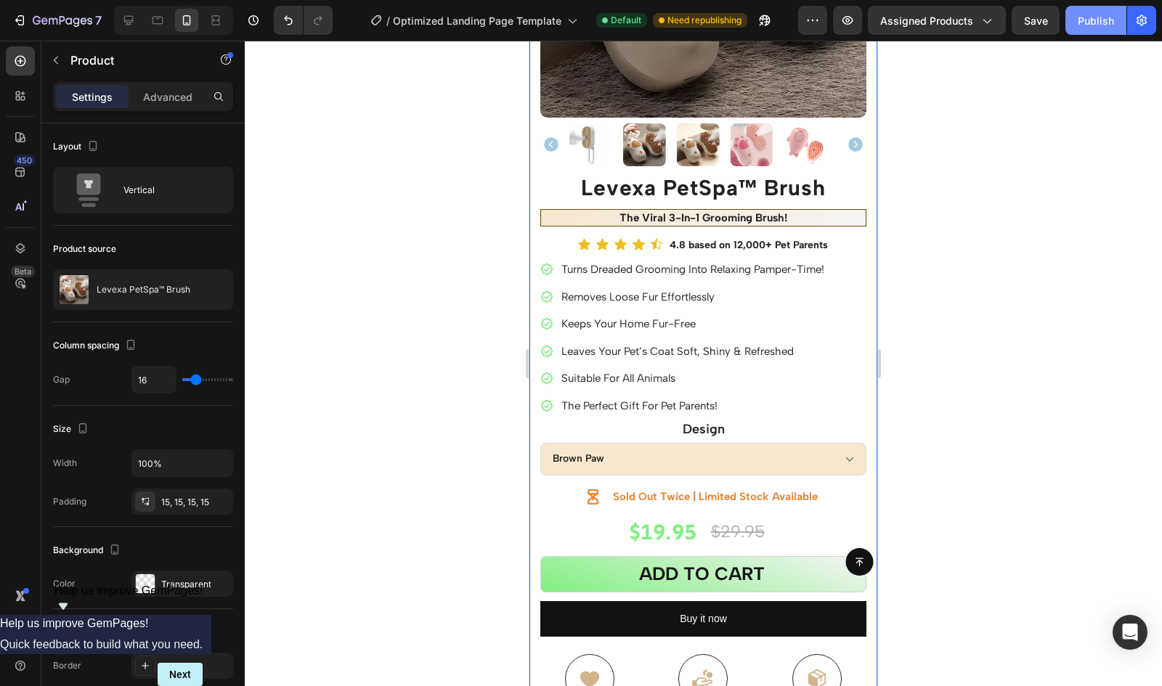
click at [1092, 11] on button "Publish" at bounding box center [1095, 20] width 61 height 29
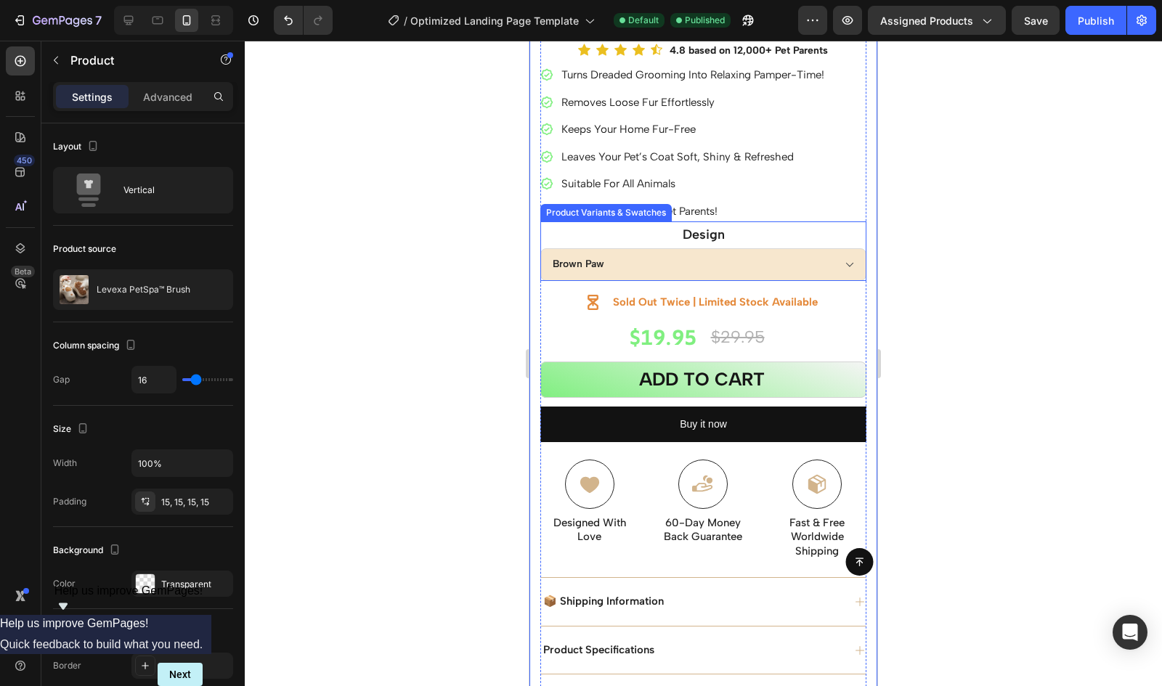
scroll to position [485, 0]
